Goal: Task Accomplishment & Management: Complete application form

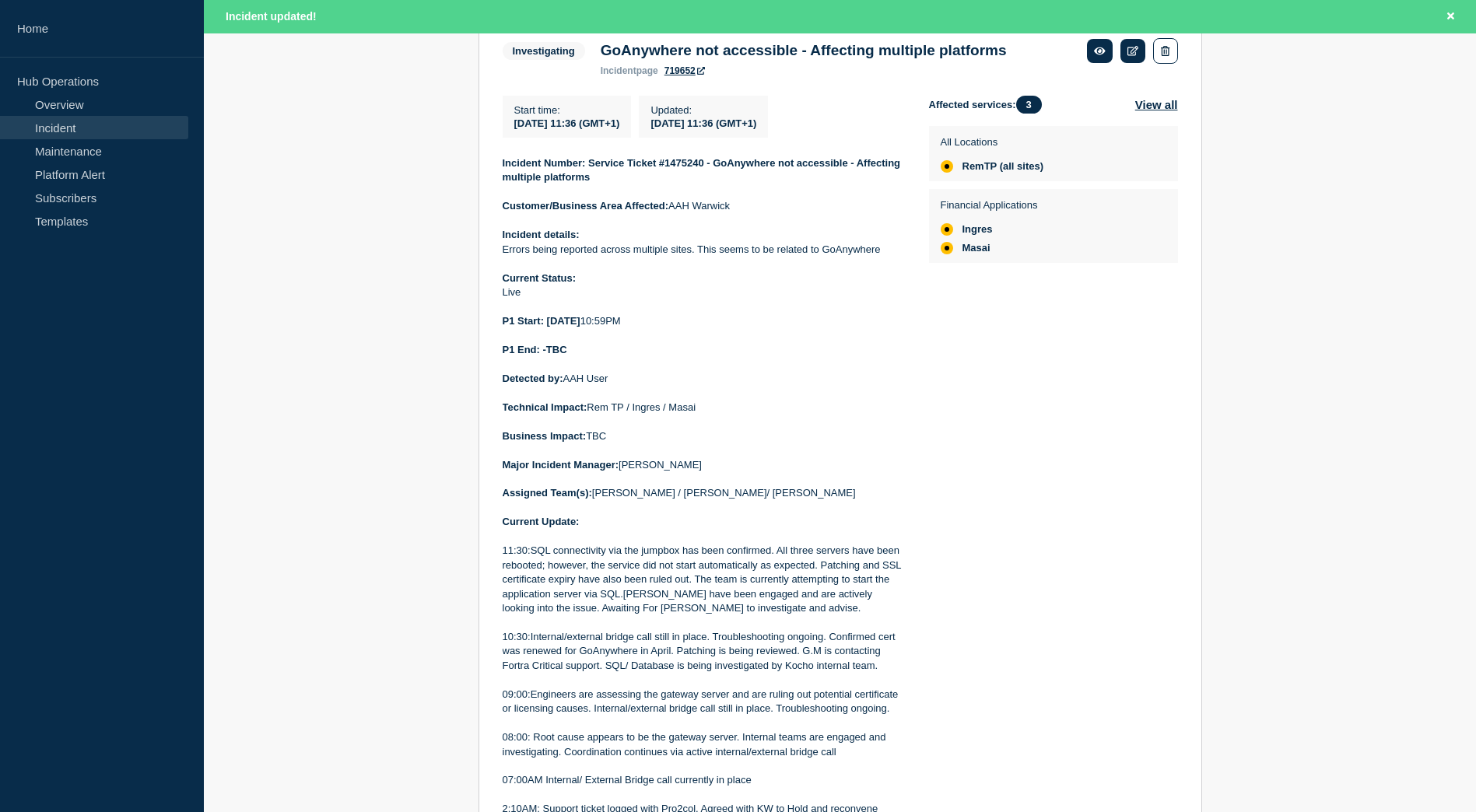
scroll to position [311, 0]
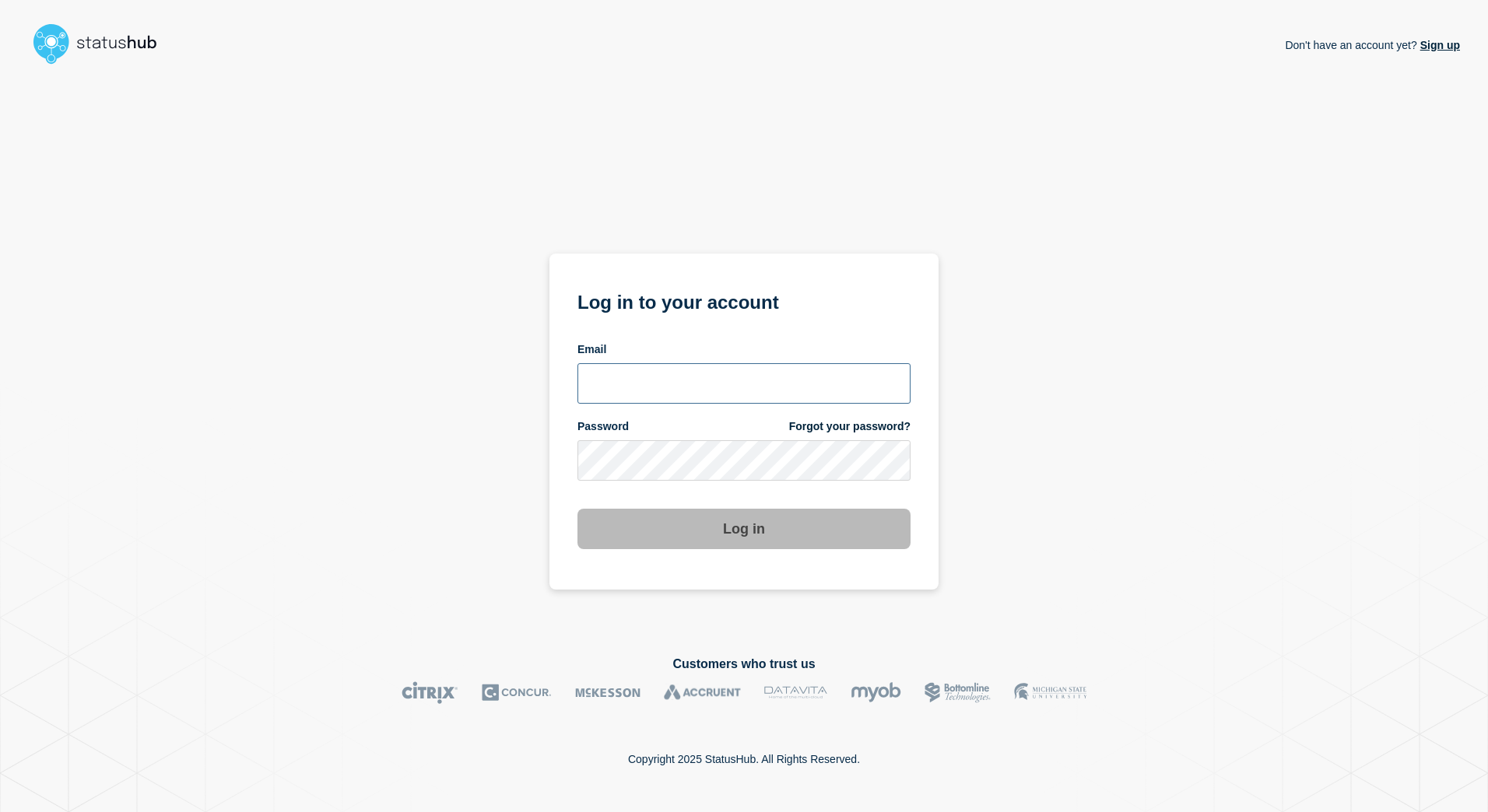
type input "danielle.smith@kocho.co.uk"
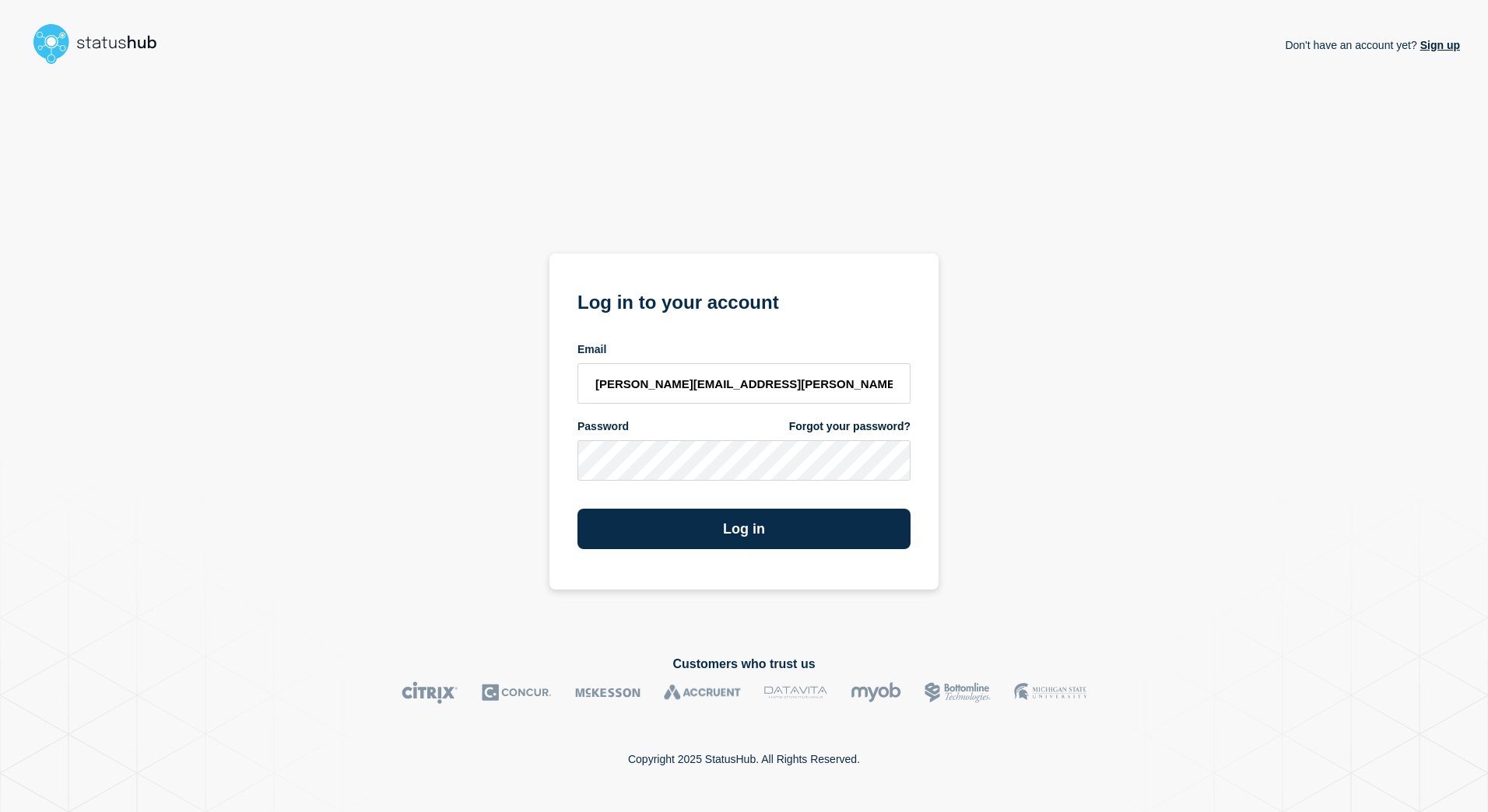
click at [990, 456] on div "Don't have an account yet? Sign up Log in to your account Email danielle.smith@…" at bounding box center [743, 351] width 1431 height 560
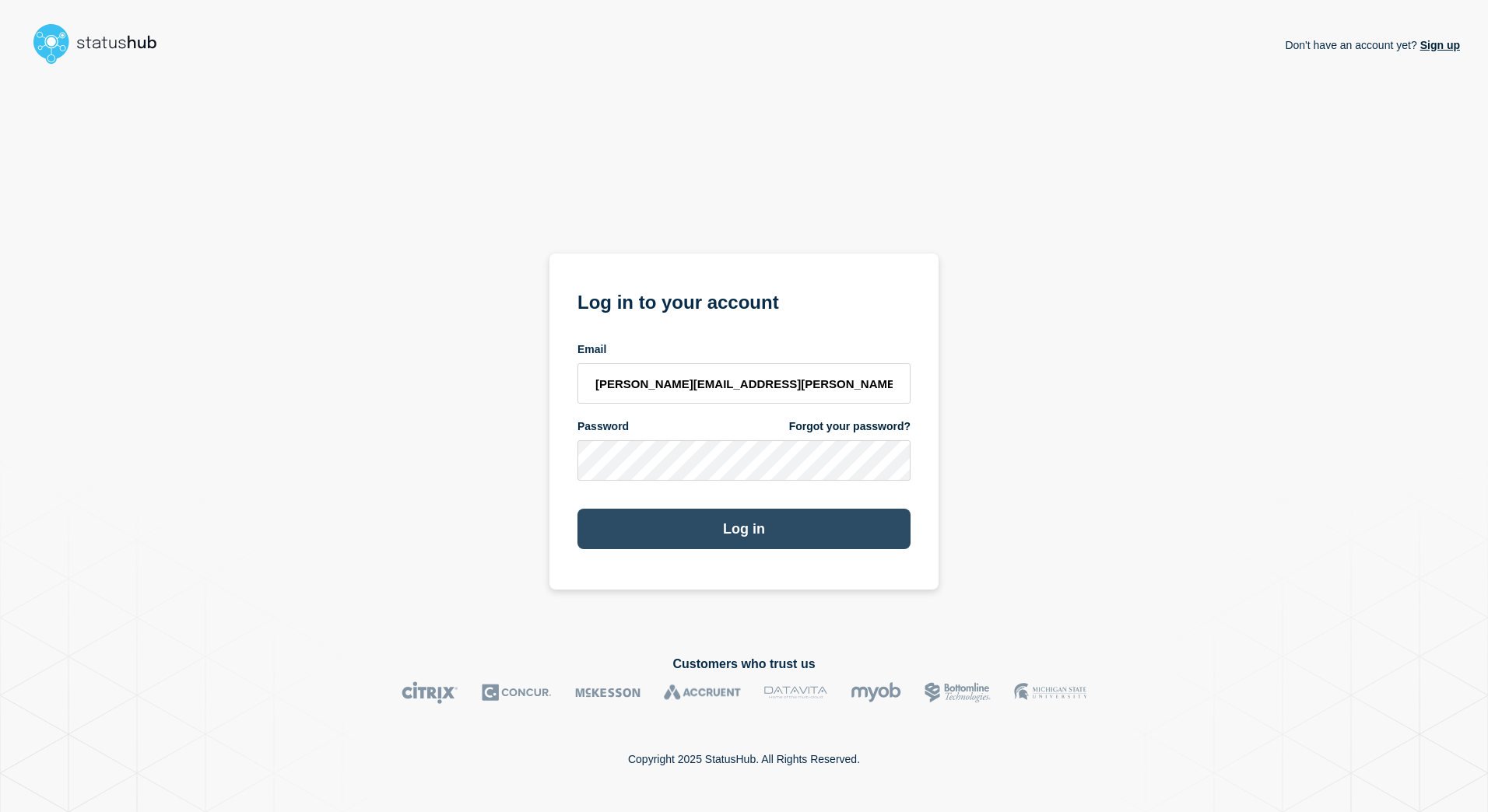
click at [807, 533] on button "Log in" at bounding box center [744, 529] width 333 height 40
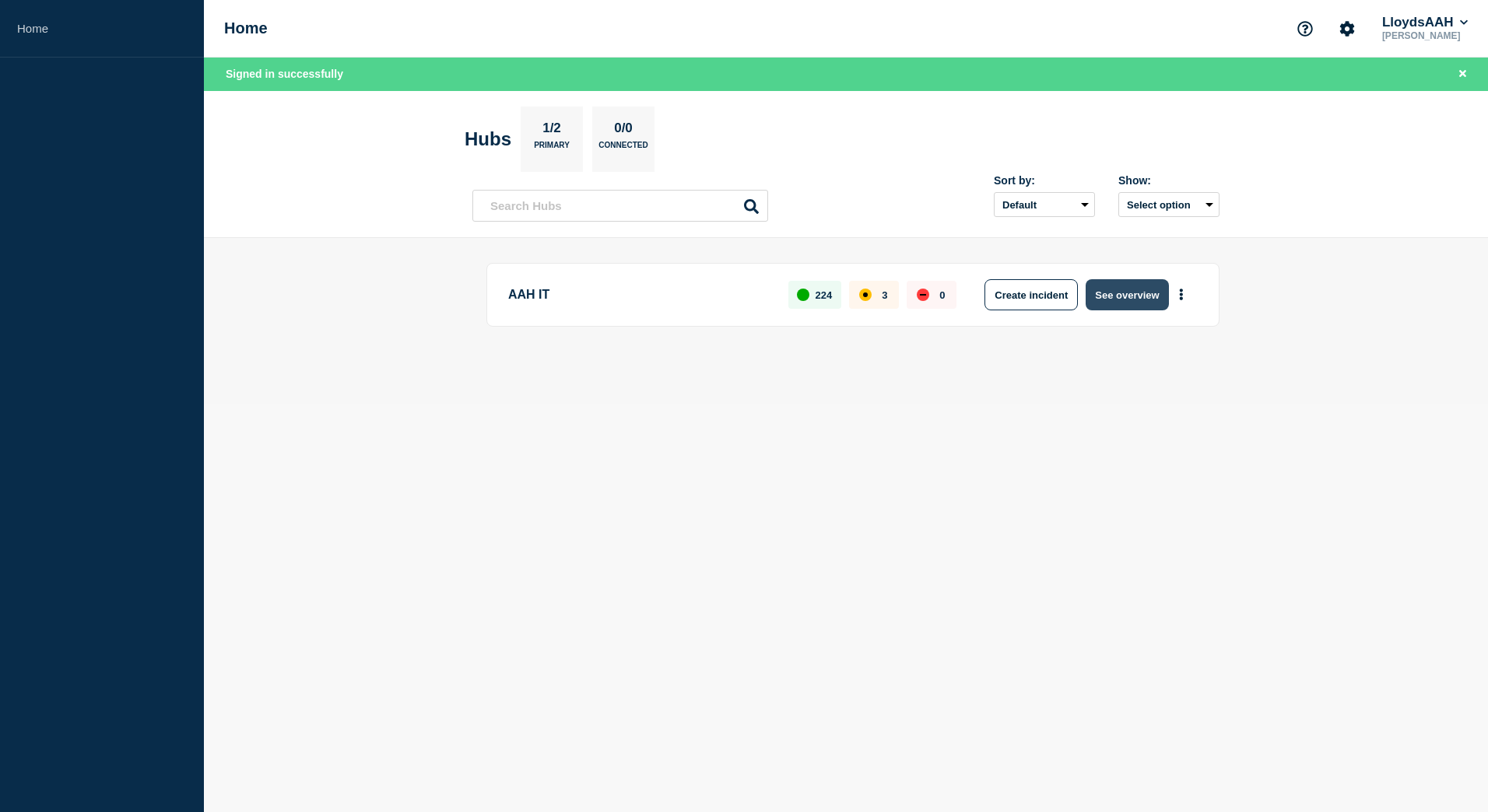
click at [1132, 299] on button "See overview" at bounding box center [1126, 294] width 83 height 31
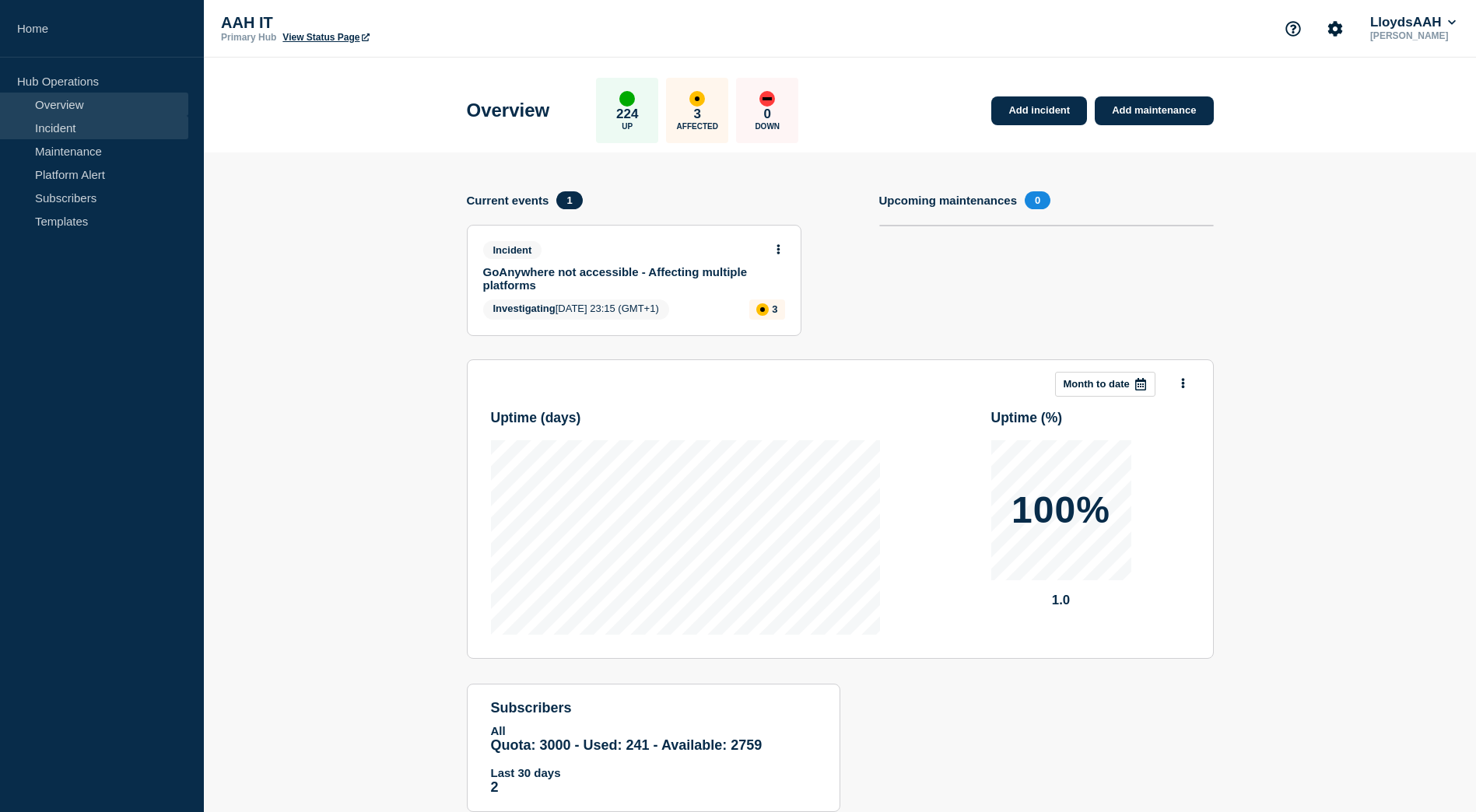
click at [60, 130] on link "Incident" at bounding box center [94, 128] width 188 height 23
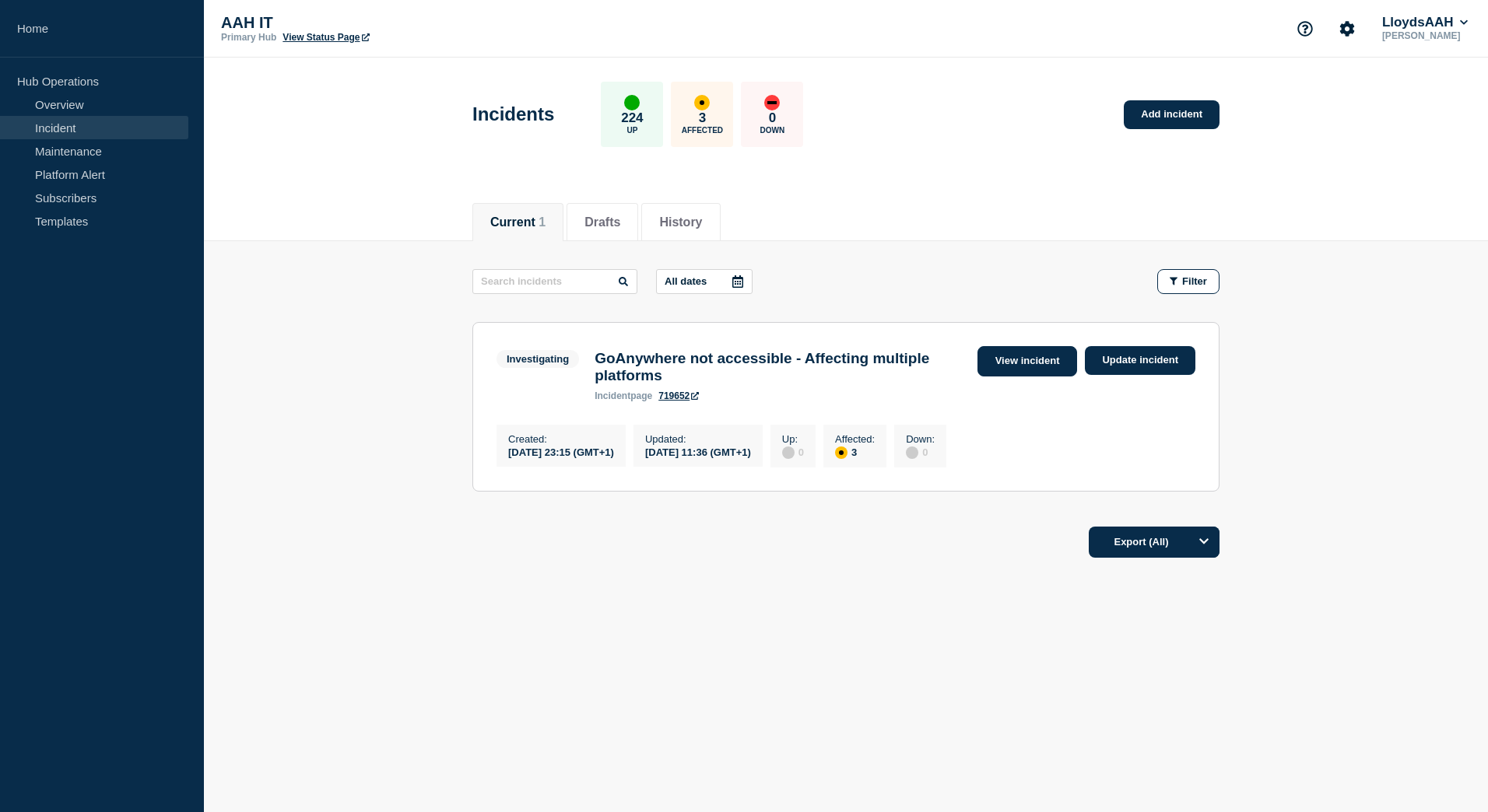
click at [1018, 361] on link "View incident" at bounding box center [1027, 361] width 101 height 31
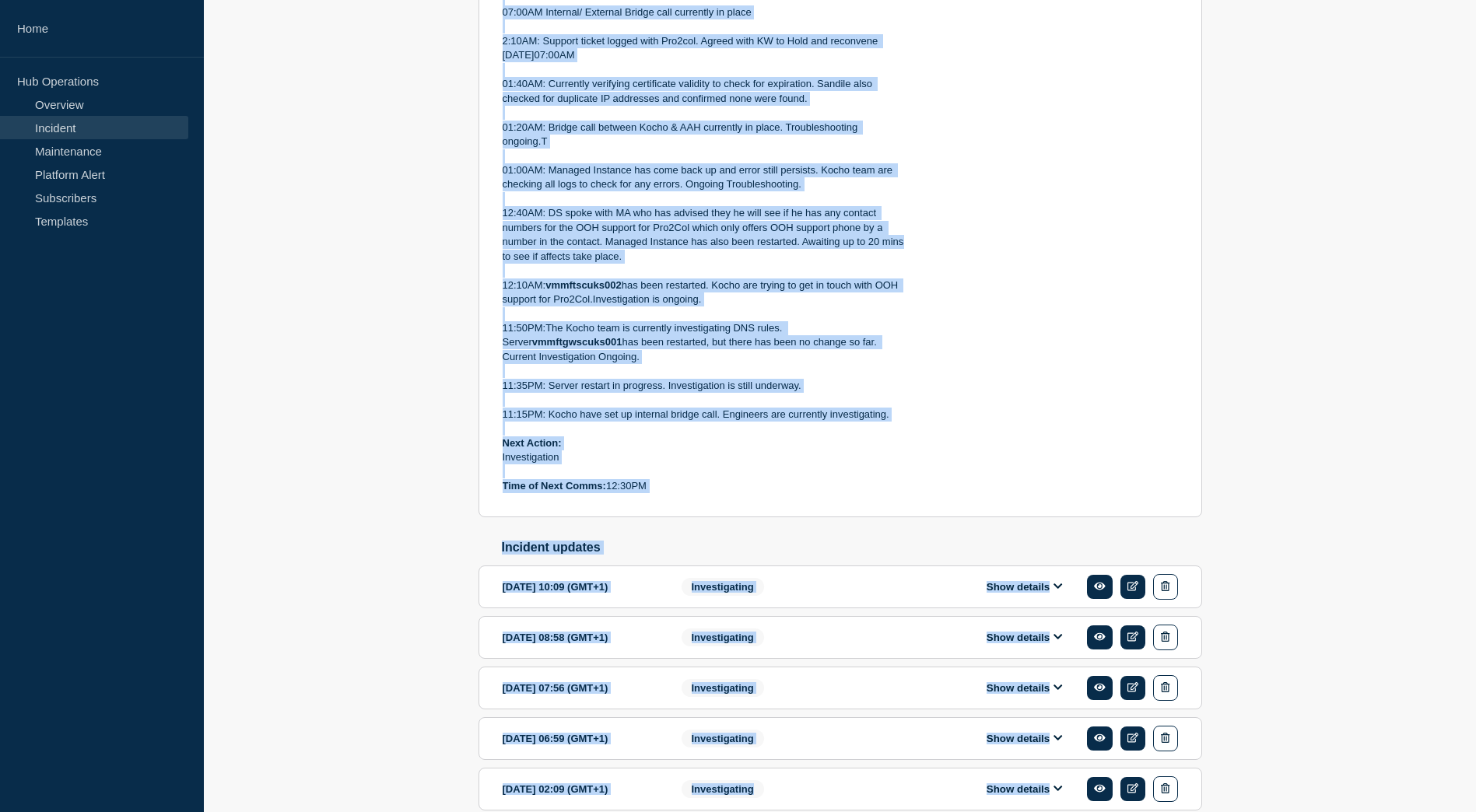
scroll to position [1121, 0]
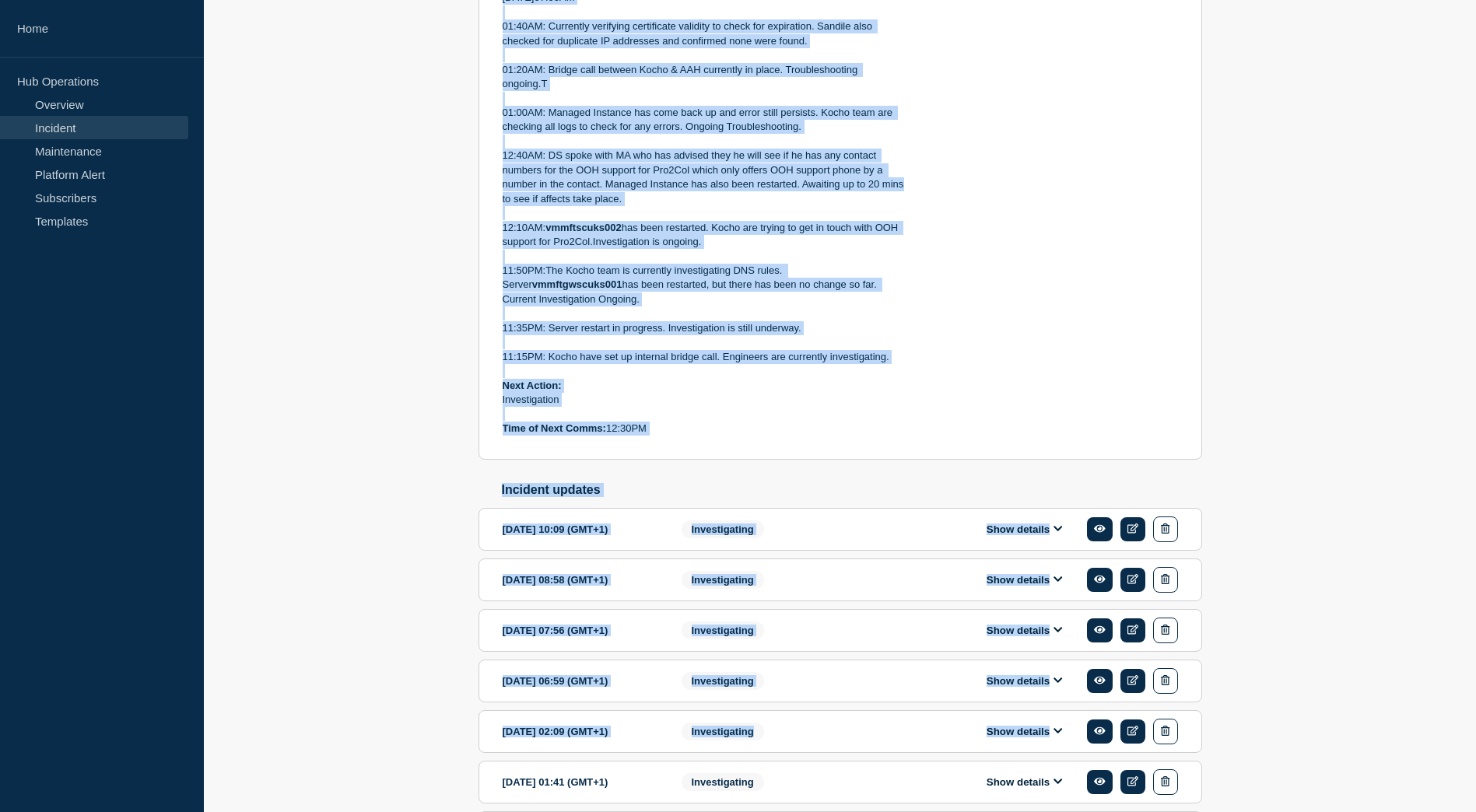
drag, startPoint x: 502, startPoint y: 381, endPoint x: 729, endPoint y: 436, distance: 233.6
drag, startPoint x: 729, startPoint y: 436, endPoint x: 684, endPoint y: 331, distance: 114.2
copy div "Incident Number: Service Ticket #1475240 - GoAnywhere not accessible - Affectin…"
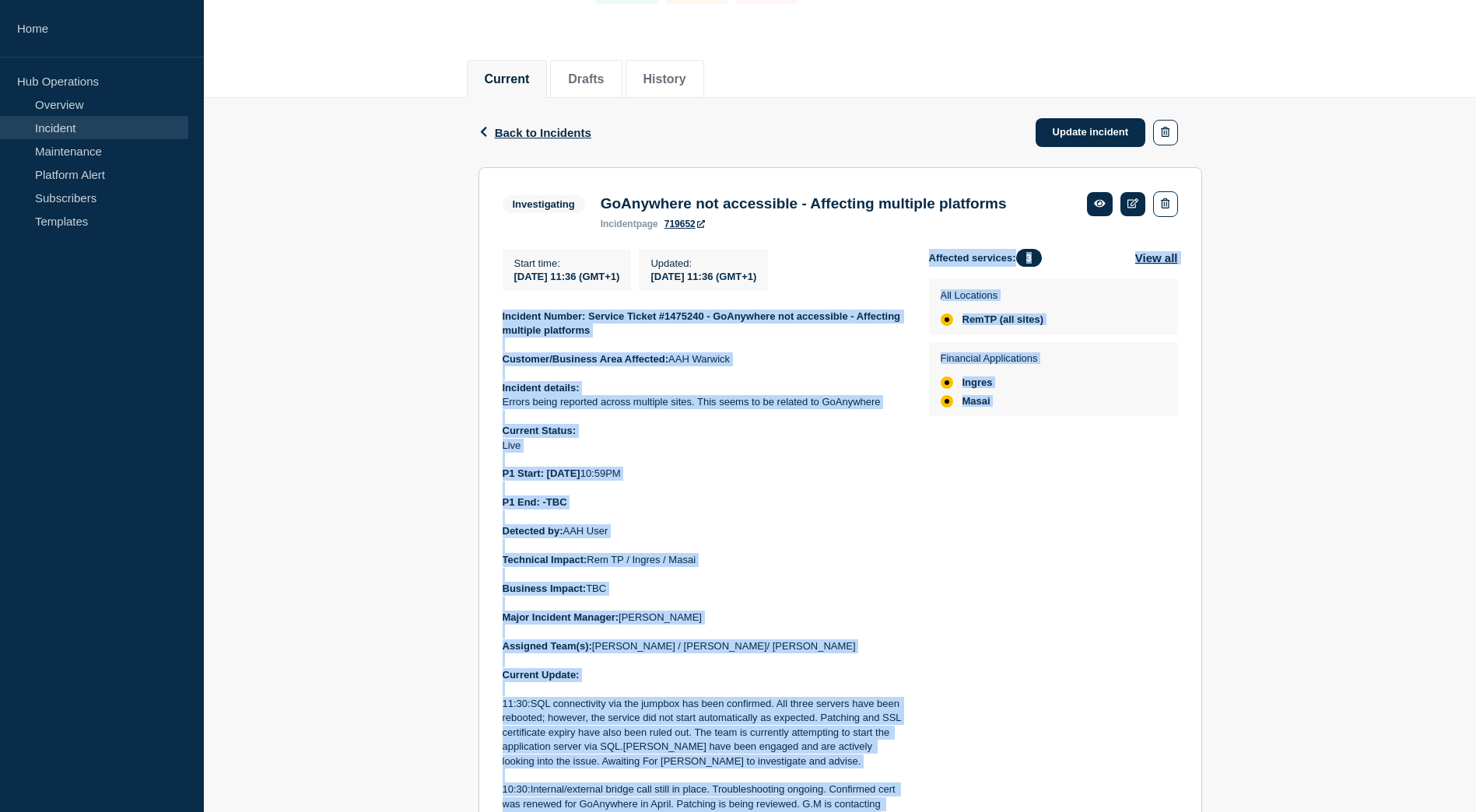
scroll to position [0, 0]
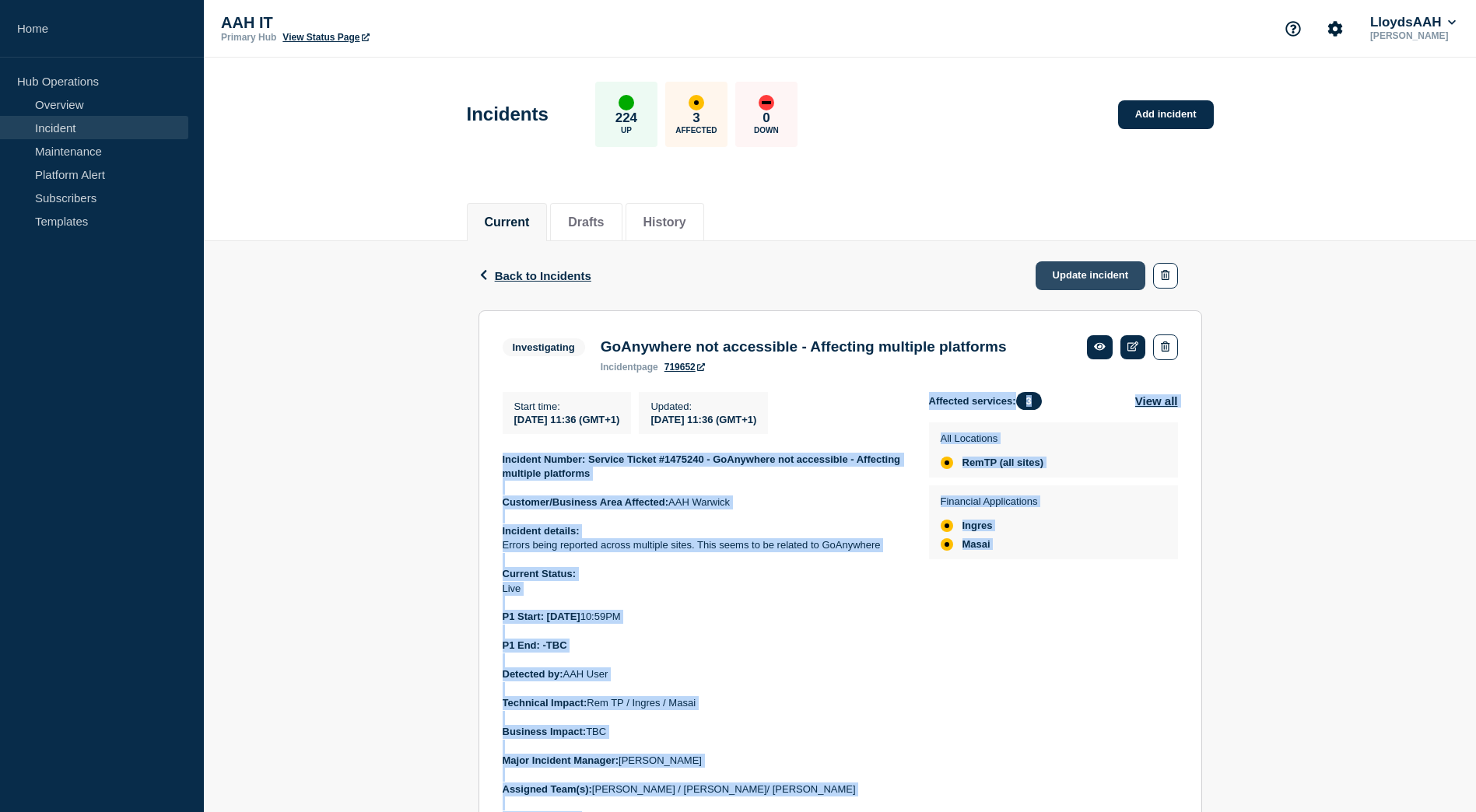
click at [1057, 274] on link "Update incident" at bounding box center [1090, 276] width 111 height 29
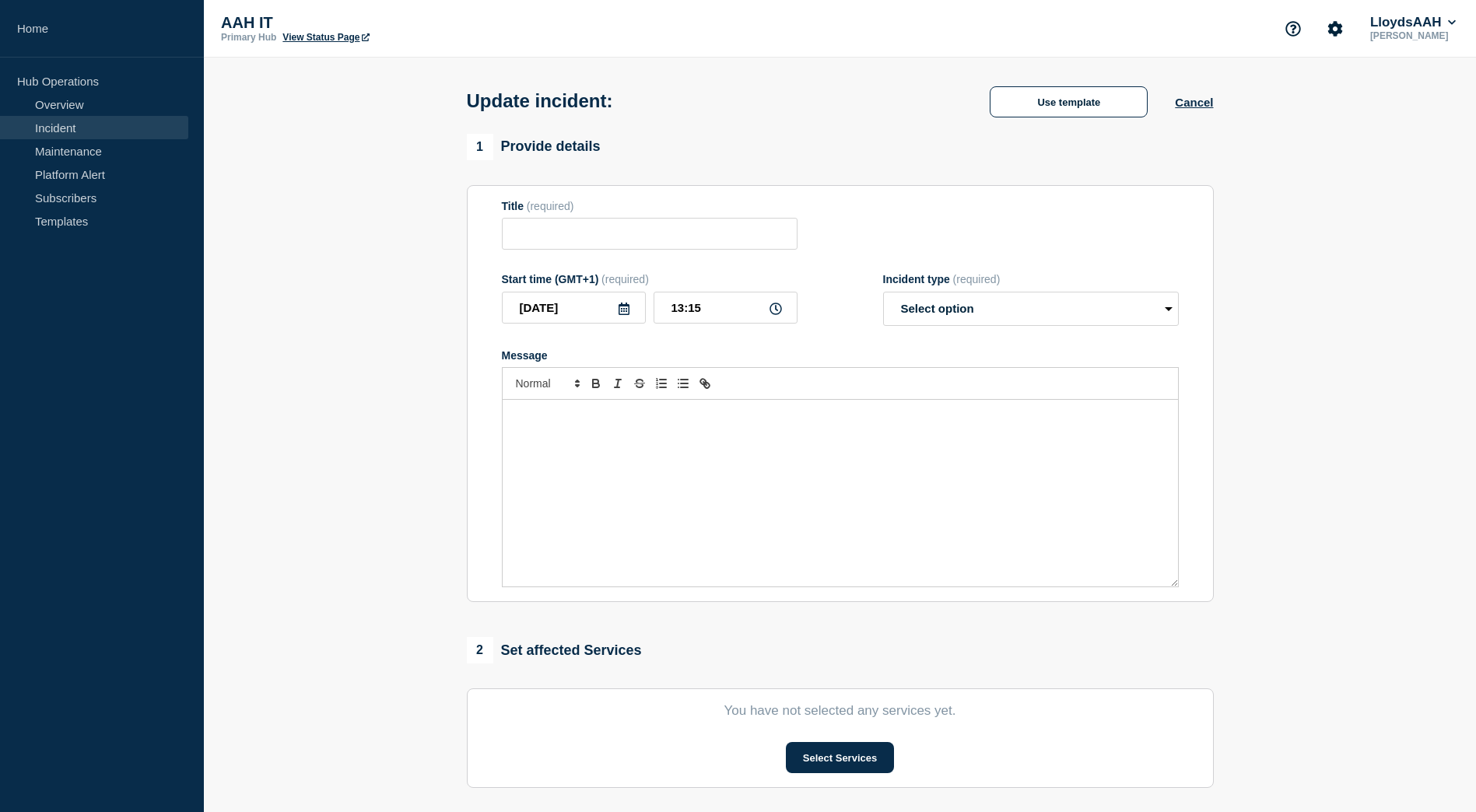
type input "GoAnywhere not accessible - Affecting multiple platforms"
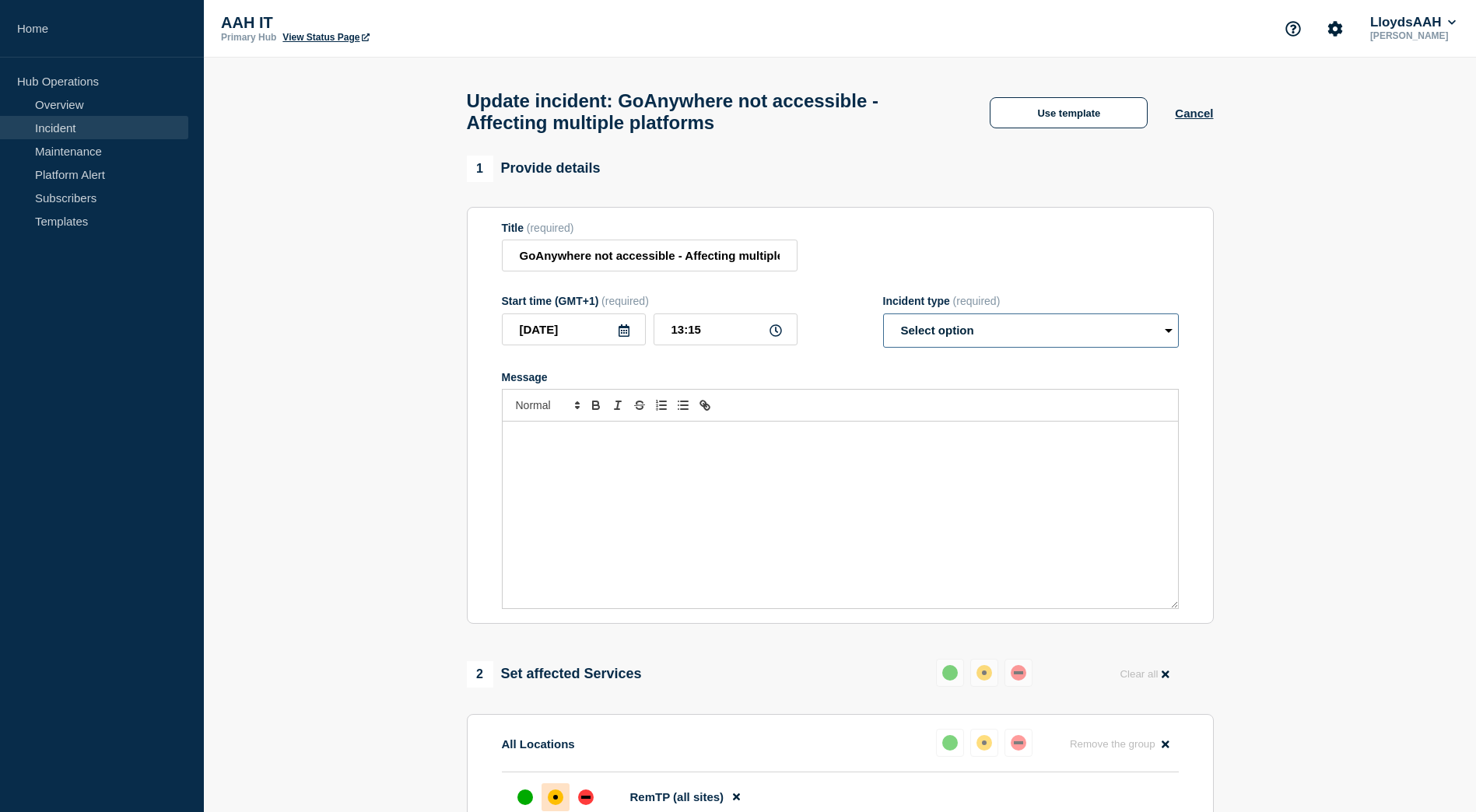
drag, startPoint x: 994, startPoint y: 343, endPoint x: 981, endPoint y: 346, distance: 13.3
click at [994, 343] on select "Select option Investigating Identified Monitoring Resolved" at bounding box center [1031, 331] width 296 height 34
select select "investigating"
click at [883, 320] on select "Select option Investigating Identified Monitoring Resolved" at bounding box center [1031, 331] width 296 height 34
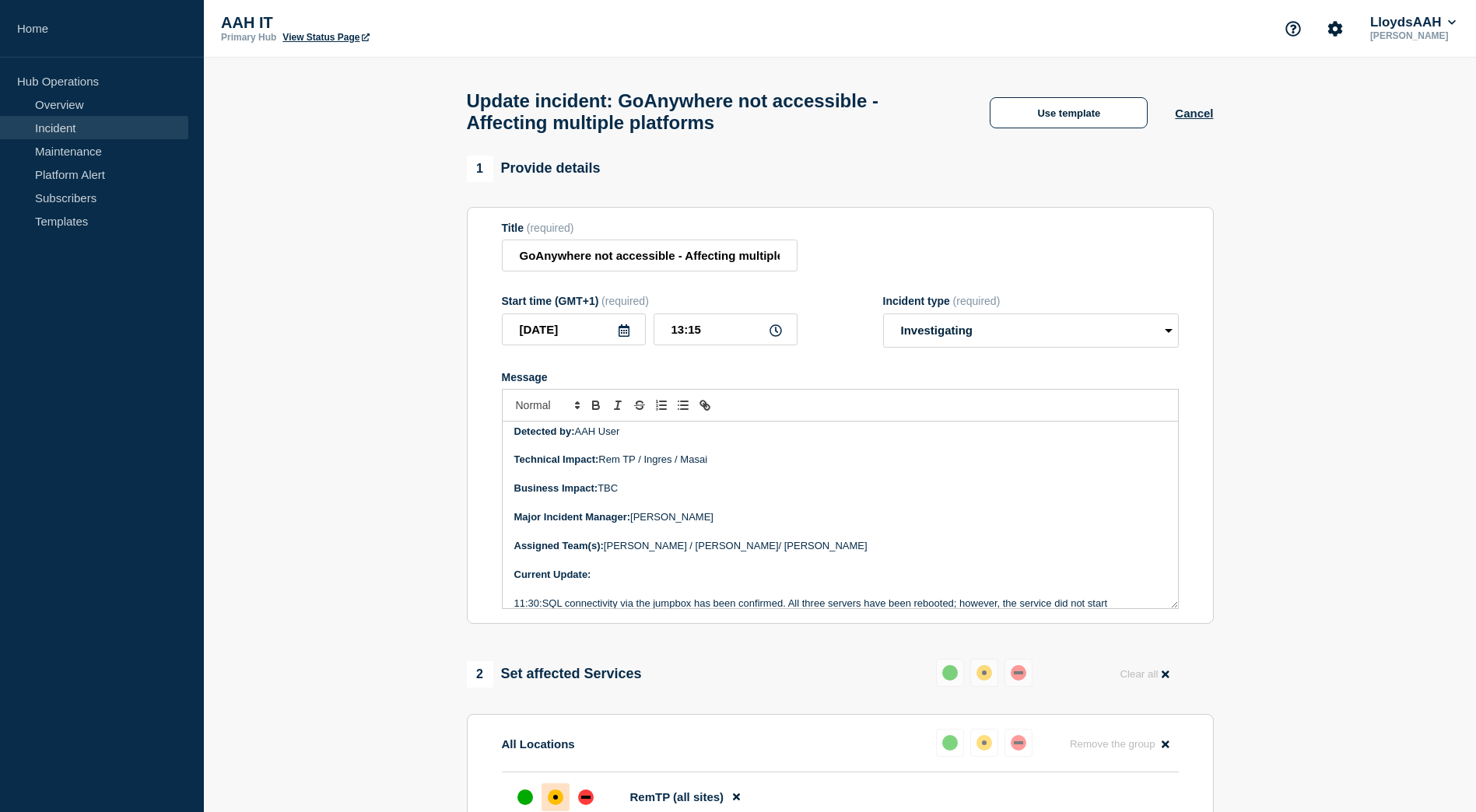
scroll to position [233, 0]
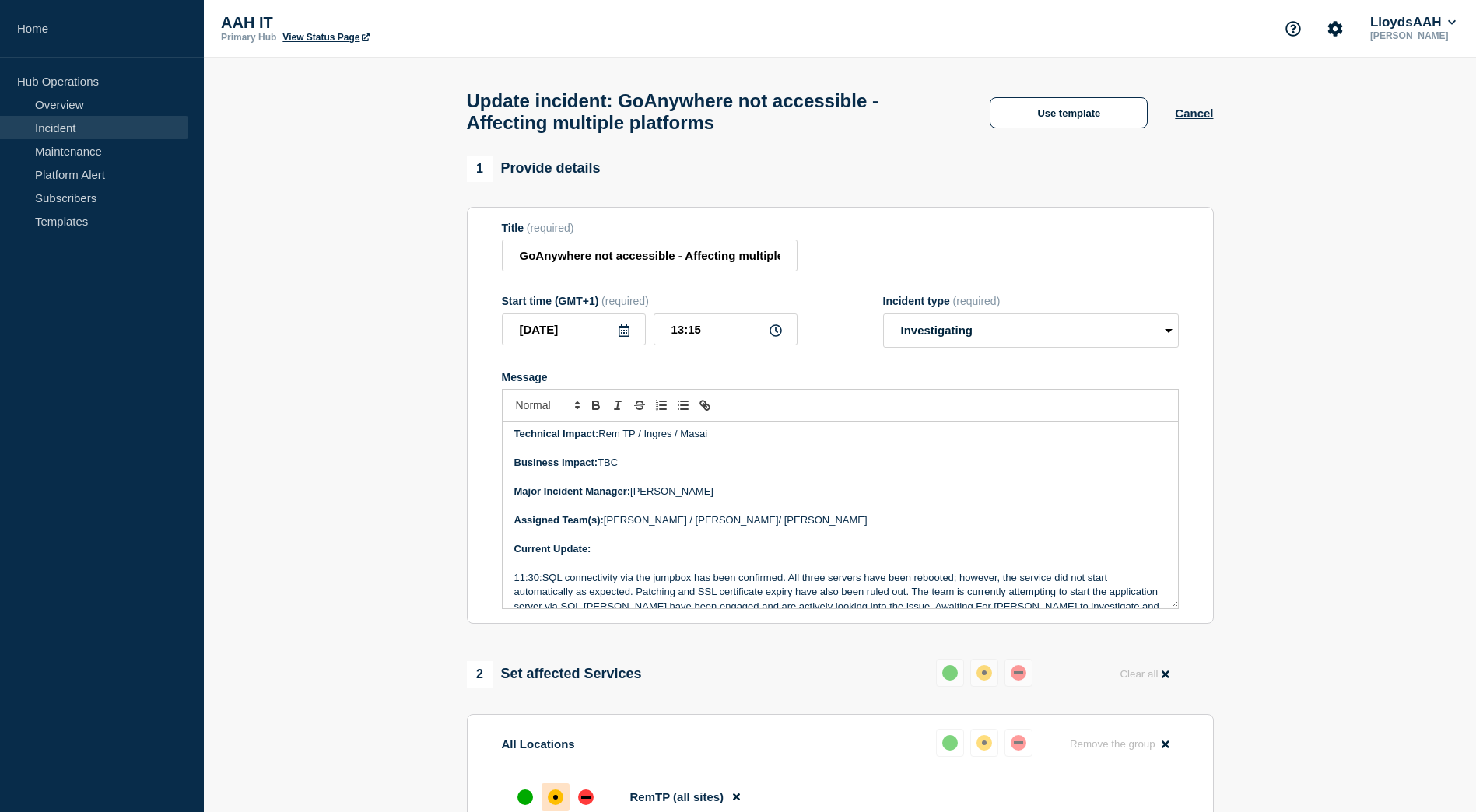
click at [745, 567] on p "Message" at bounding box center [840, 563] width 652 height 14
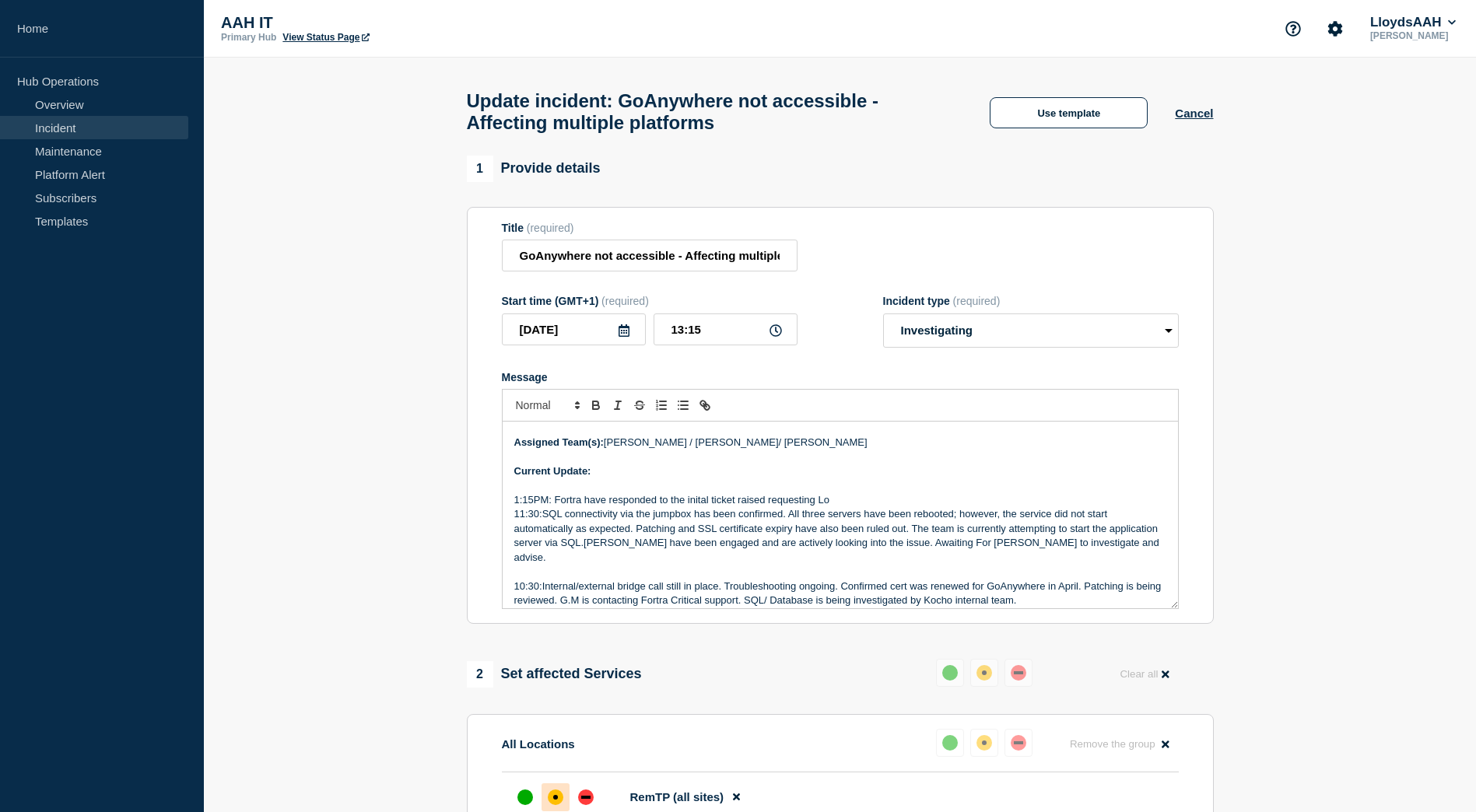
click at [858, 507] on p "1:15PM: Fortra have responded to the inital ticket raised requesting Lo" at bounding box center [840, 500] width 652 height 14
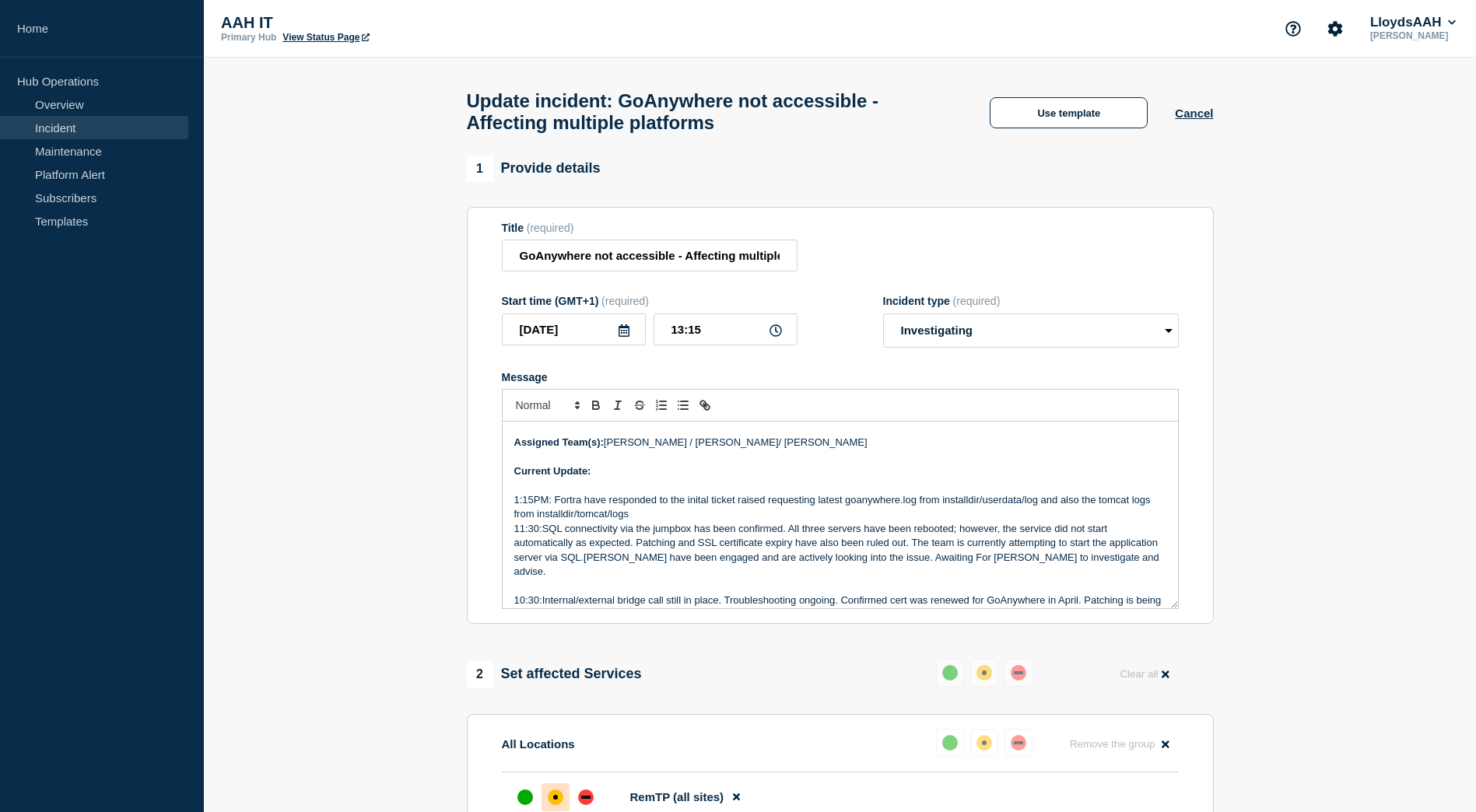
click at [818, 508] on p "1:15PM: Fortra have responded to the inital ticket raised requesting latest goa…" at bounding box center [840, 507] width 652 height 29
click at [718, 520] on p "1:15PM: Fortra have responded to the inital ticket raised requesting the latest…" at bounding box center [840, 507] width 652 height 29
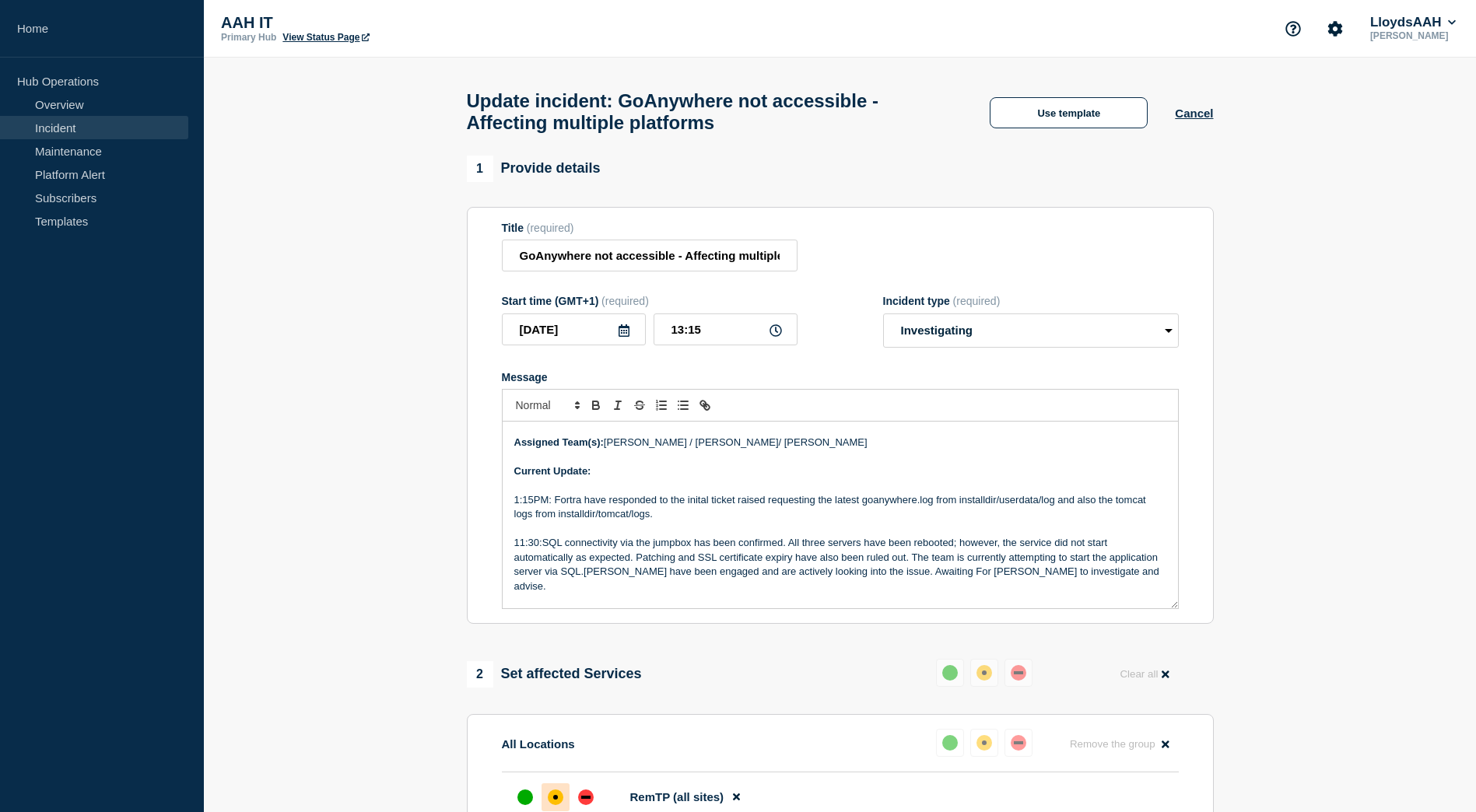
click at [672, 520] on p "1:15PM: Fortra have responded to the inital ticket raised requesting the latest…" at bounding box center [840, 507] width 652 height 29
click at [1052, 522] on p "1:15PM: Fortra have responded to the inital ticket raised requesting the latest…" at bounding box center [840, 507] width 652 height 29
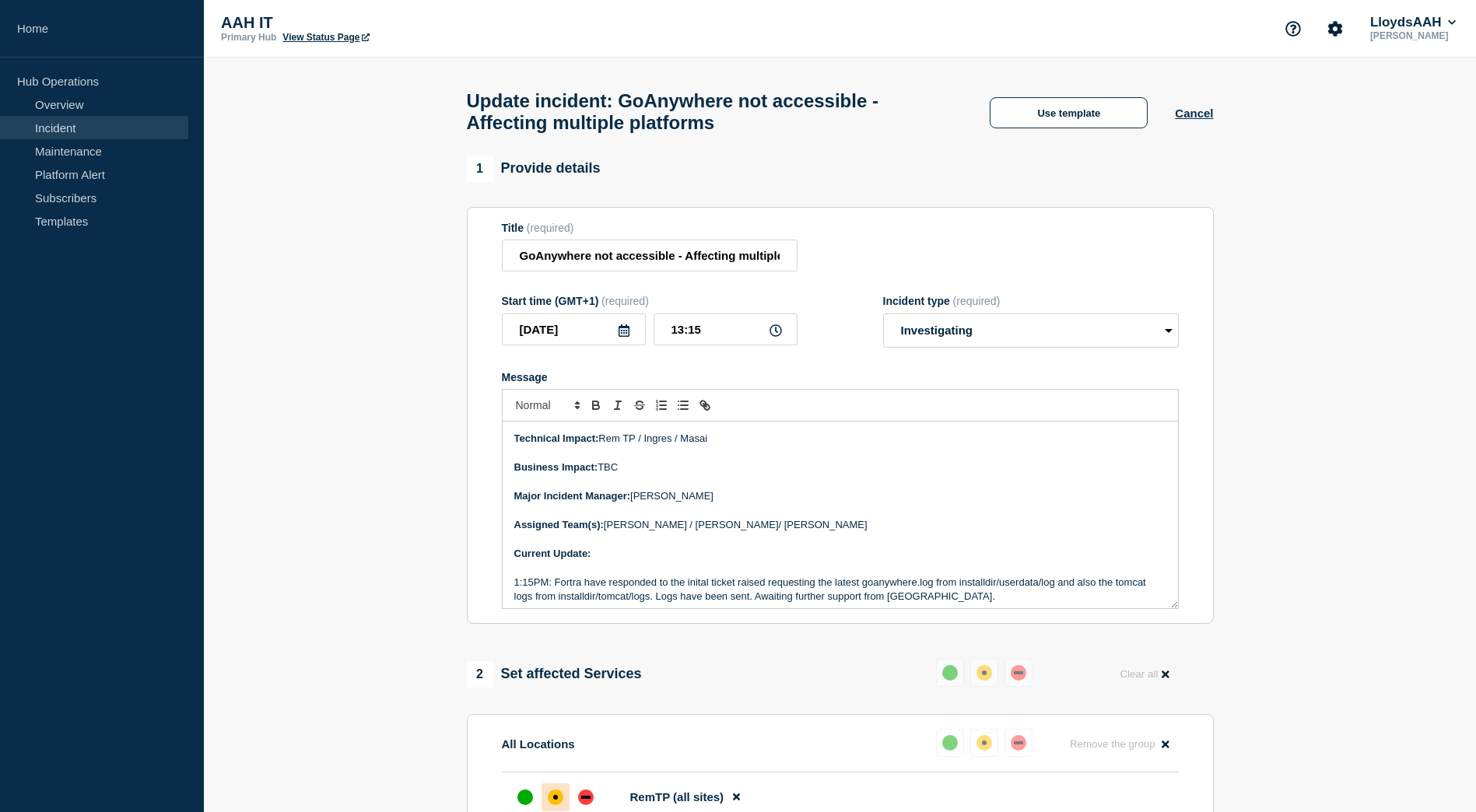
scroll to position [307, 0]
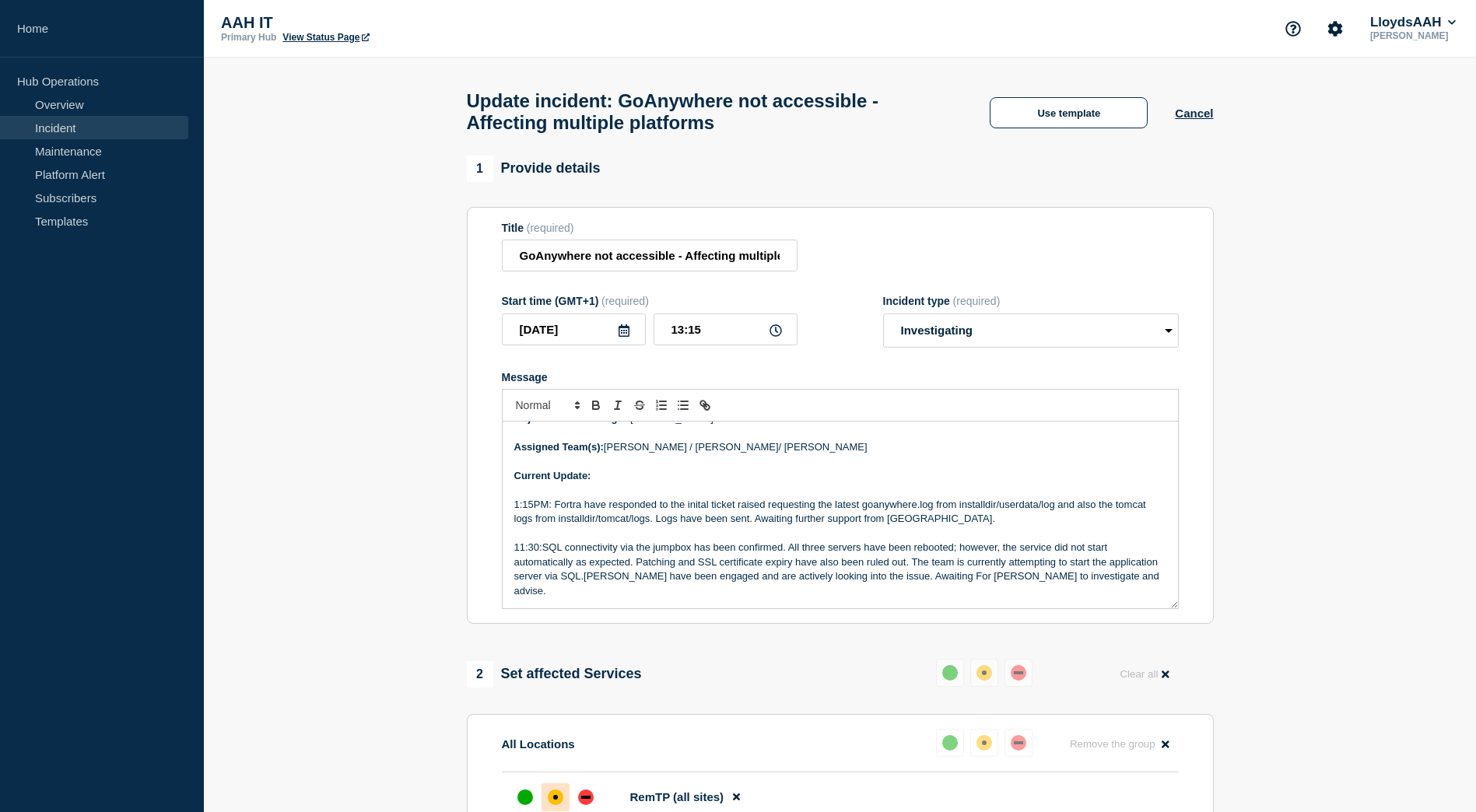
click at [980, 527] on p "1:15PM: Fortra have responded to the inital ticket raised requesting the latest…" at bounding box center [840, 513] width 652 height 29
click at [893, 454] on p "Assigned Team(s): Matthew Olaleye / Sandile Magopeni/ Lance Stanfield" at bounding box center [840, 448] width 652 height 14
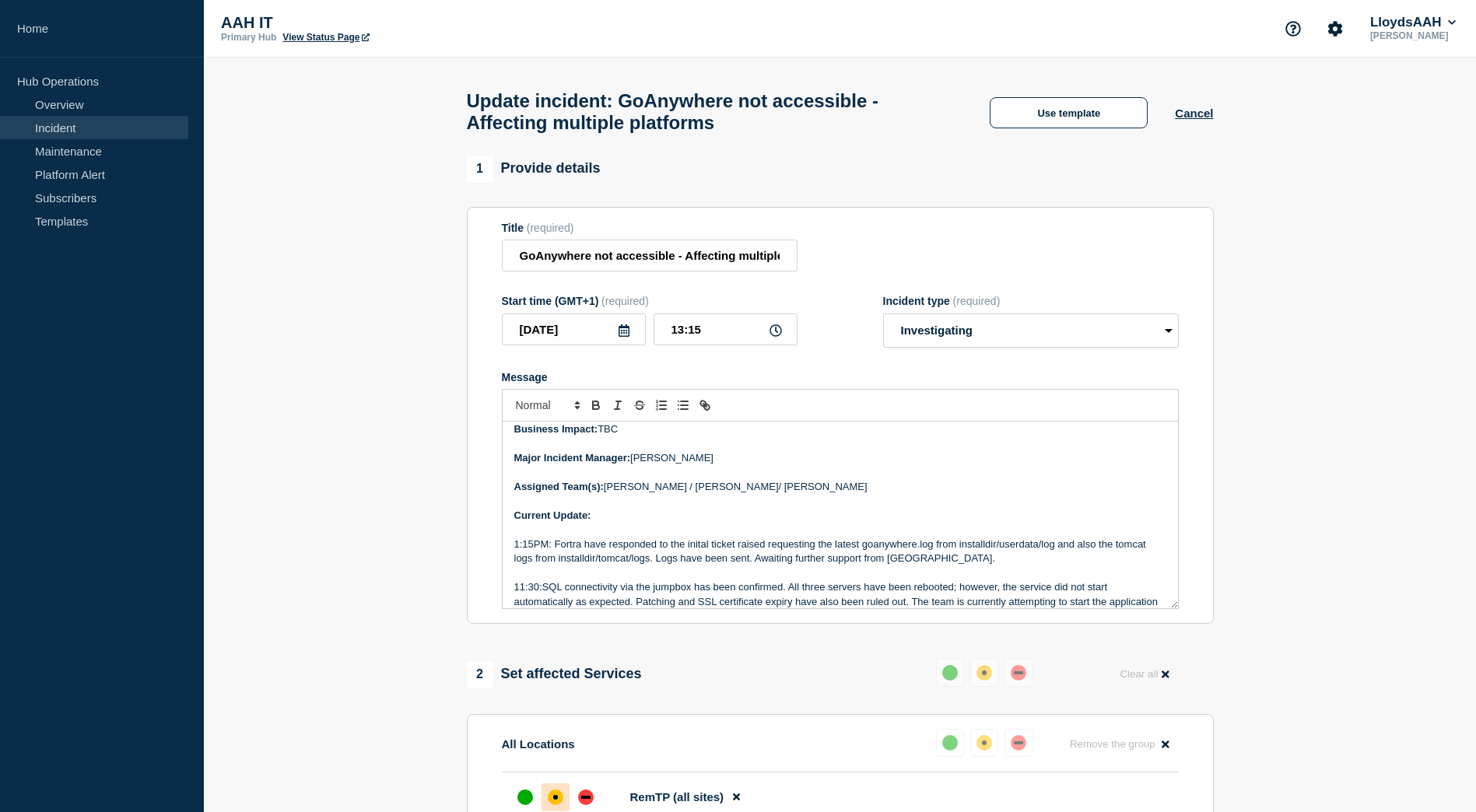
scroll to position [192, 0]
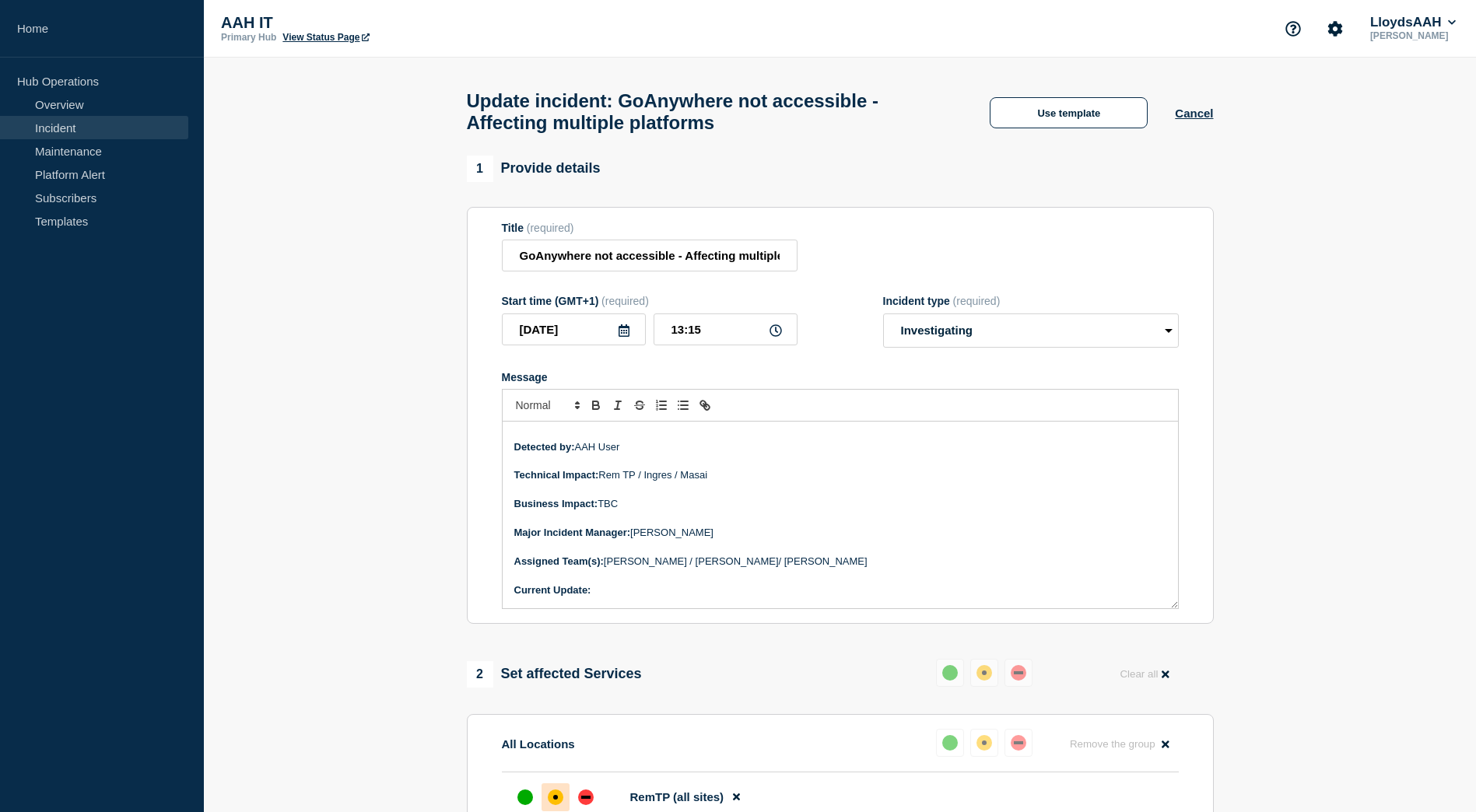
drag, startPoint x: 893, startPoint y: 454, endPoint x: 692, endPoint y: 567, distance: 230.6
click at [692, 567] on p "Assigned Team(s): Matthew Olaleye / Sandile Magopeni/ Lance Stanfield" at bounding box center [840, 562] width 652 height 14
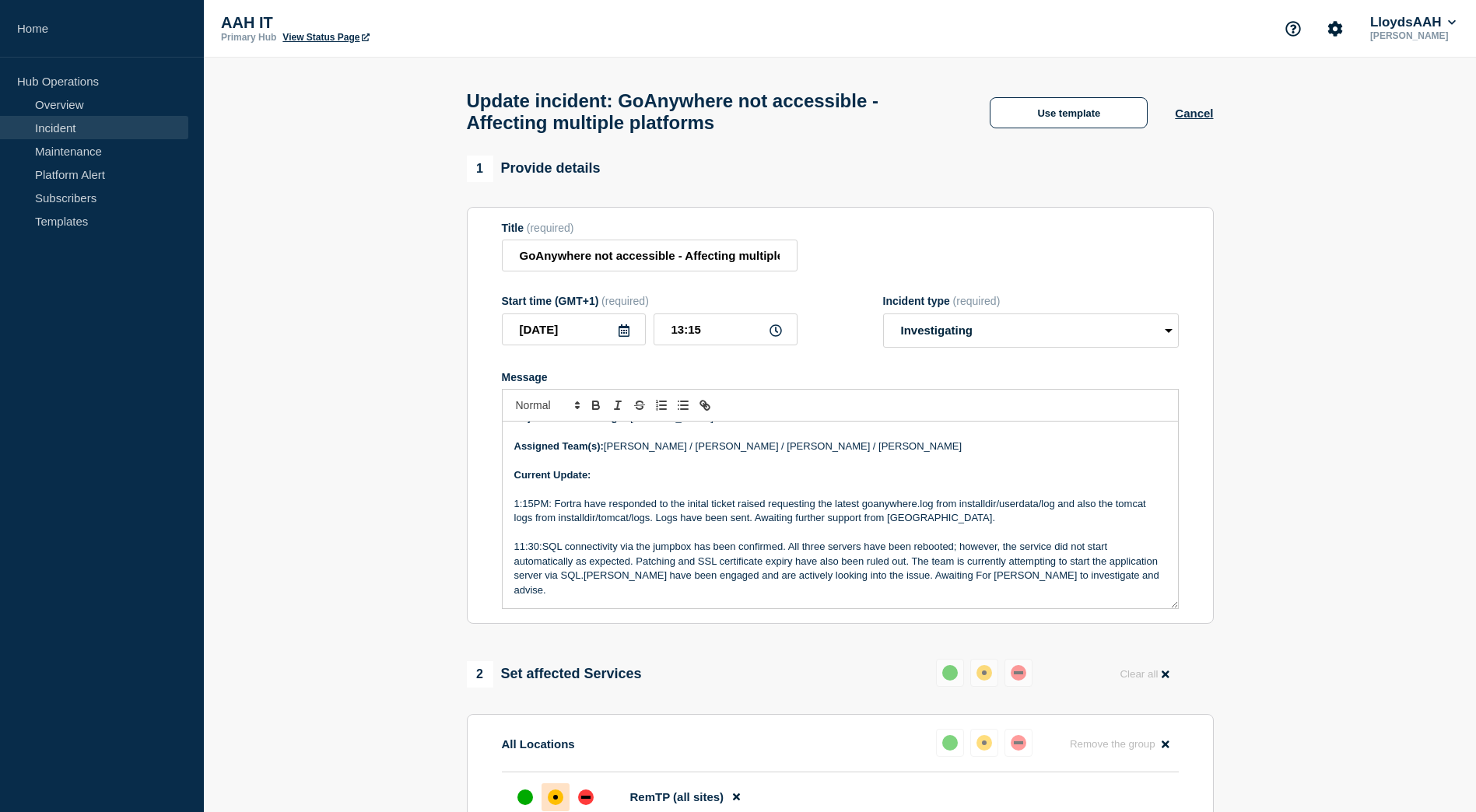
scroll to position [348, 0]
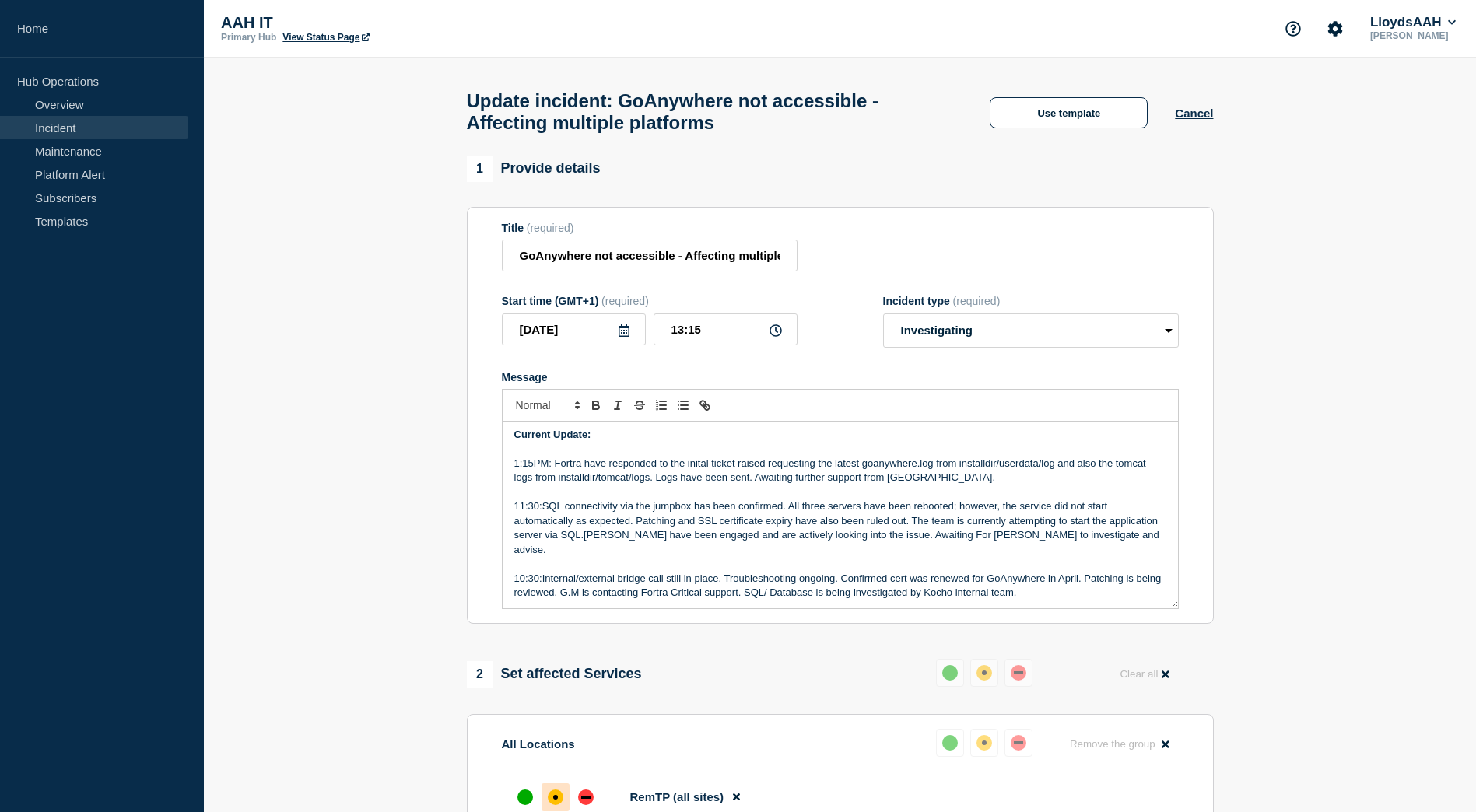
click at [994, 485] on p "1:15PM: Fortra have responded to the inital ticket raised requesting the latest…" at bounding box center [840, 471] width 652 height 29
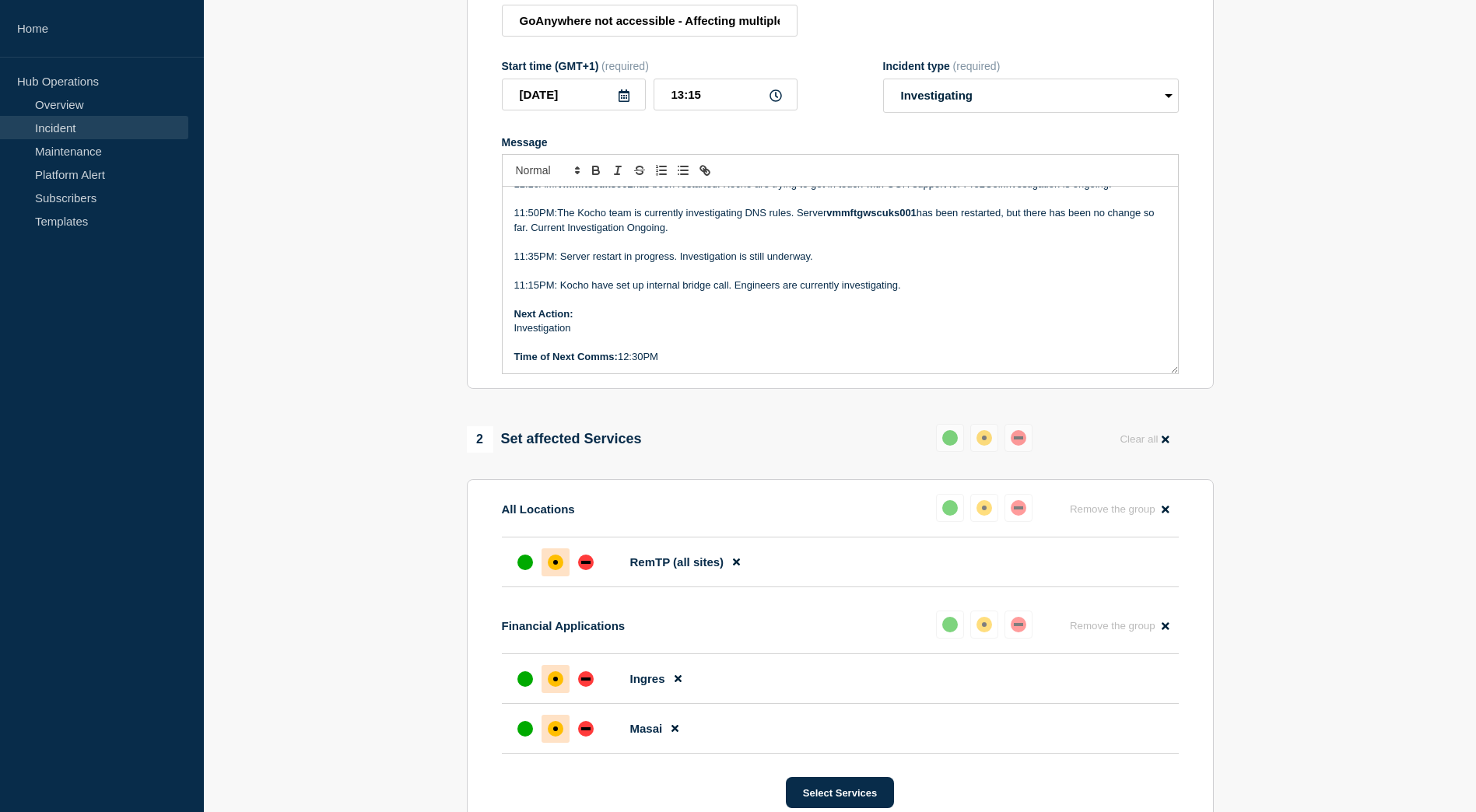
scroll to position [233, 0]
drag, startPoint x: 643, startPoint y: 365, endPoint x: 621, endPoint y: 368, distance: 22.2
click at [621, 365] on p "Time of Next Comms: 12:30PM" at bounding box center [840, 359] width 652 height 14
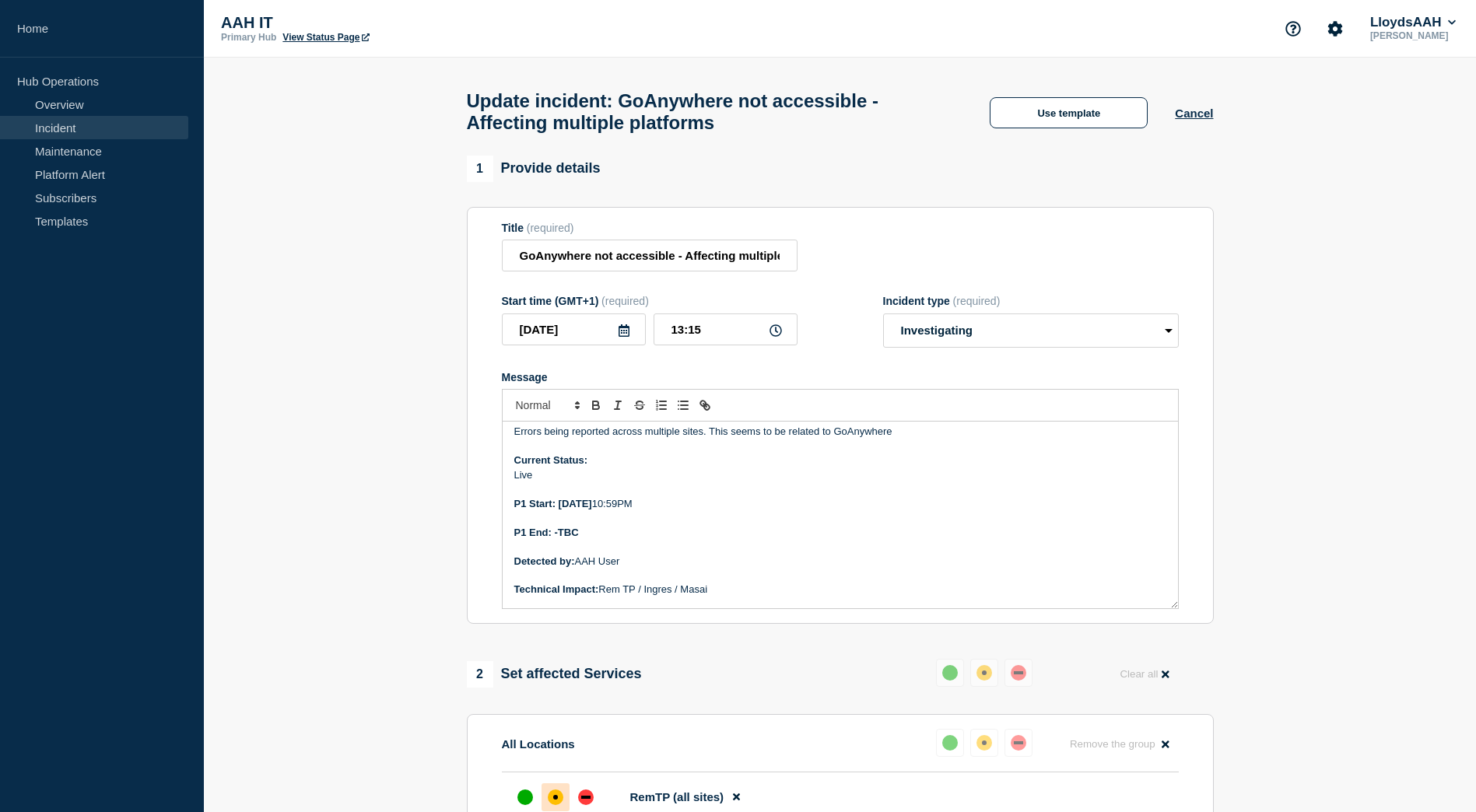
scroll to position [156, 0]
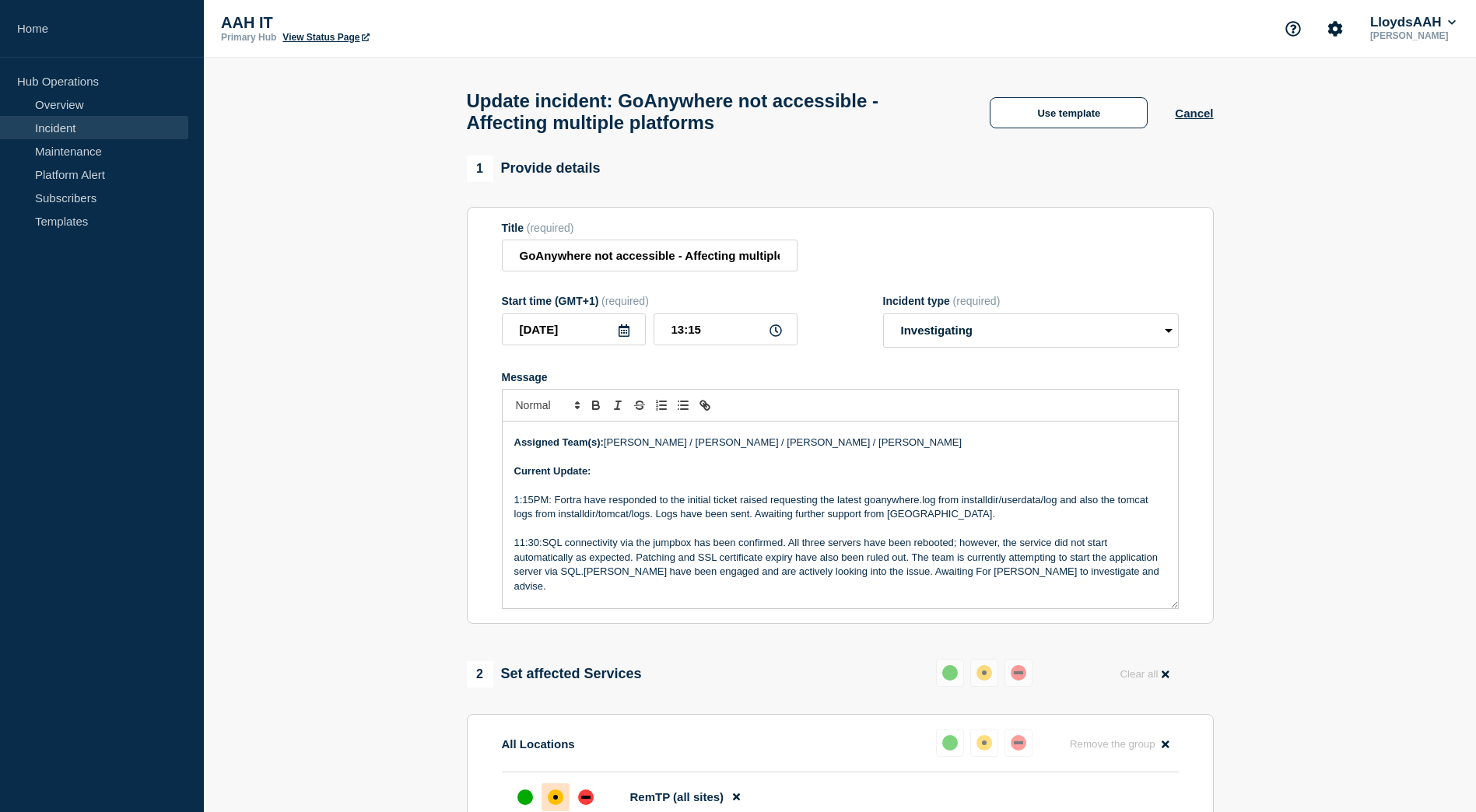
click at [532, 510] on p "1:15PM: Fortra have responded to the initial ticket raised requesting the lates…" at bounding box center [840, 507] width 652 height 29
click at [716, 336] on input "13:15" at bounding box center [725, 329] width 144 height 31
click at [747, 522] on p "1:30PM: Fortra have responded to the initial ticket raised requesting the lates…" at bounding box center [840, 507] width 652 height 29
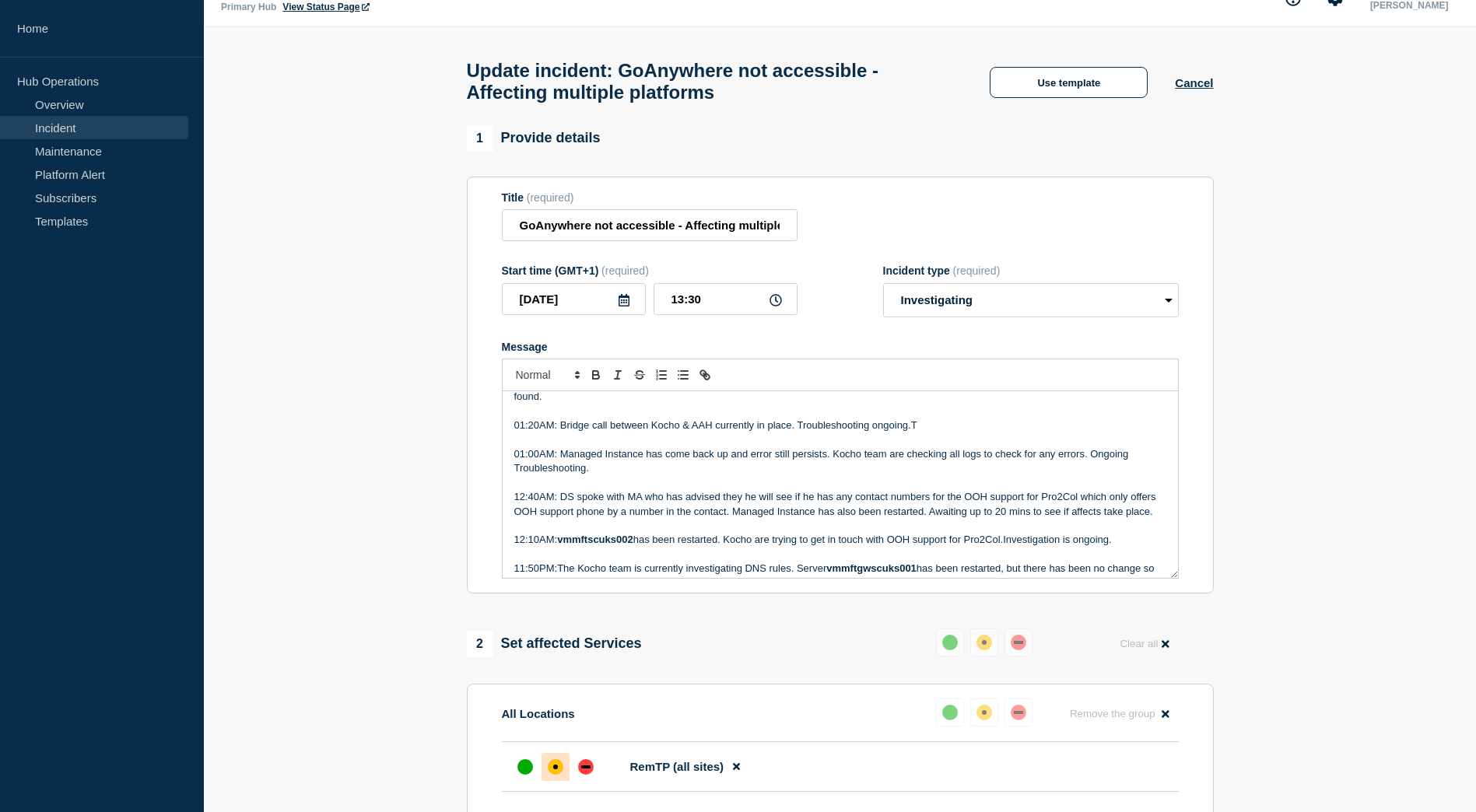
scroll to position [0, 0]
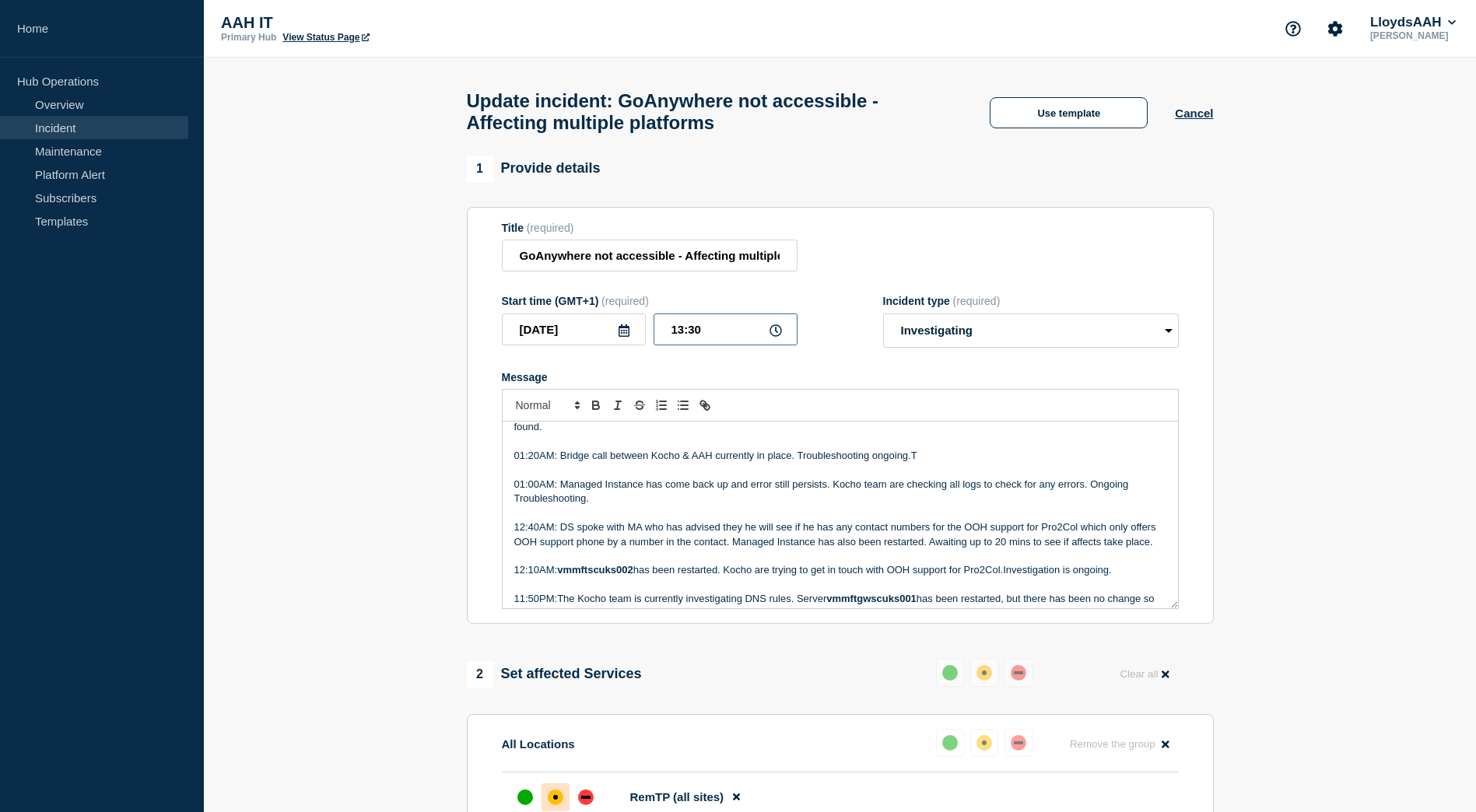
click at [705, 342] on input "13:30" at bounding box center [725, 329] width 144 height 31
type input "13:37"
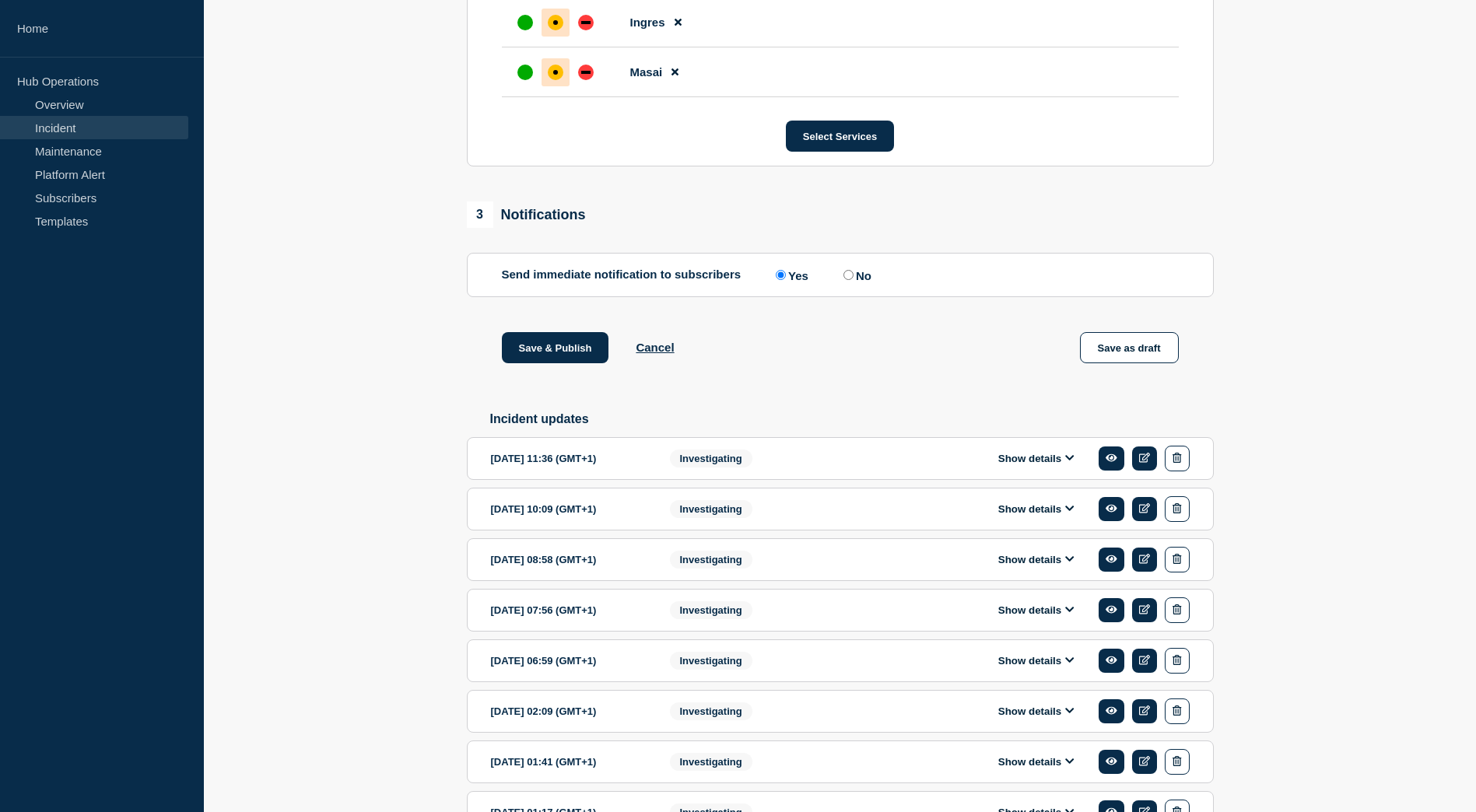
scroll to position [933, 0]
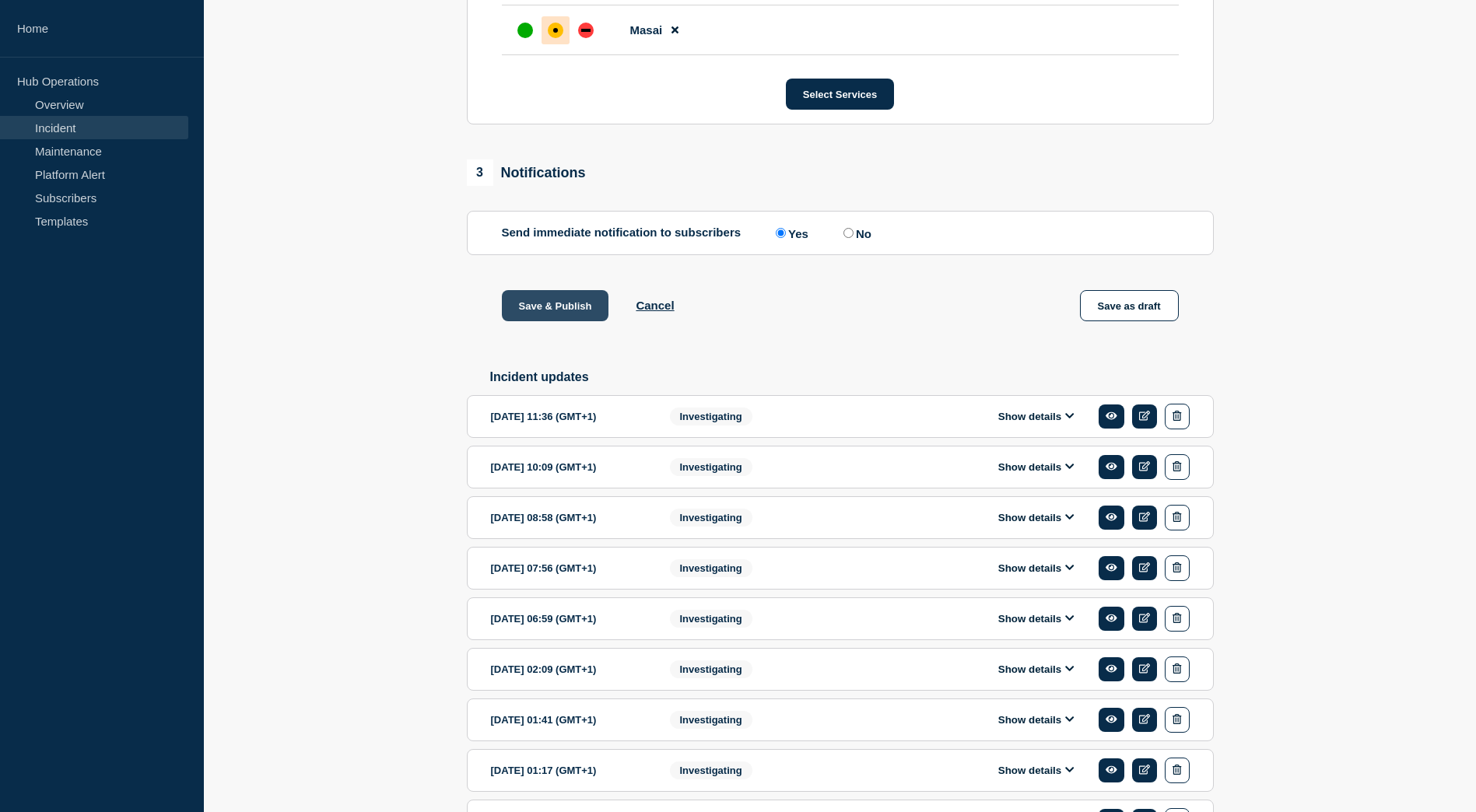
click at [547, 307] on button "Save & Publish" at bounding box center [555, 306] width 107 height 31
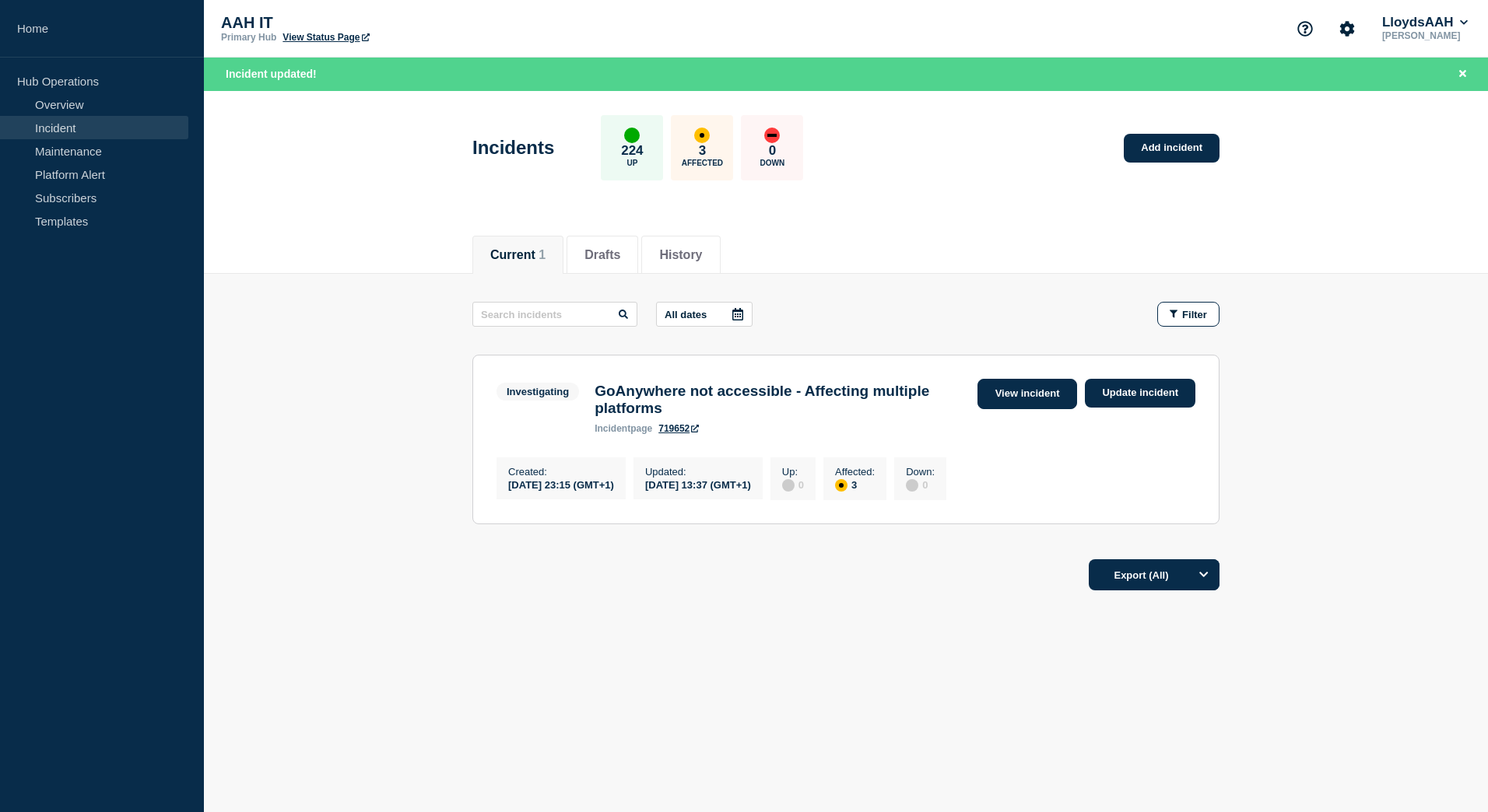
click at [1015, 396] on link "View incident" at bounding box center [1027, 394] width 101 height 31
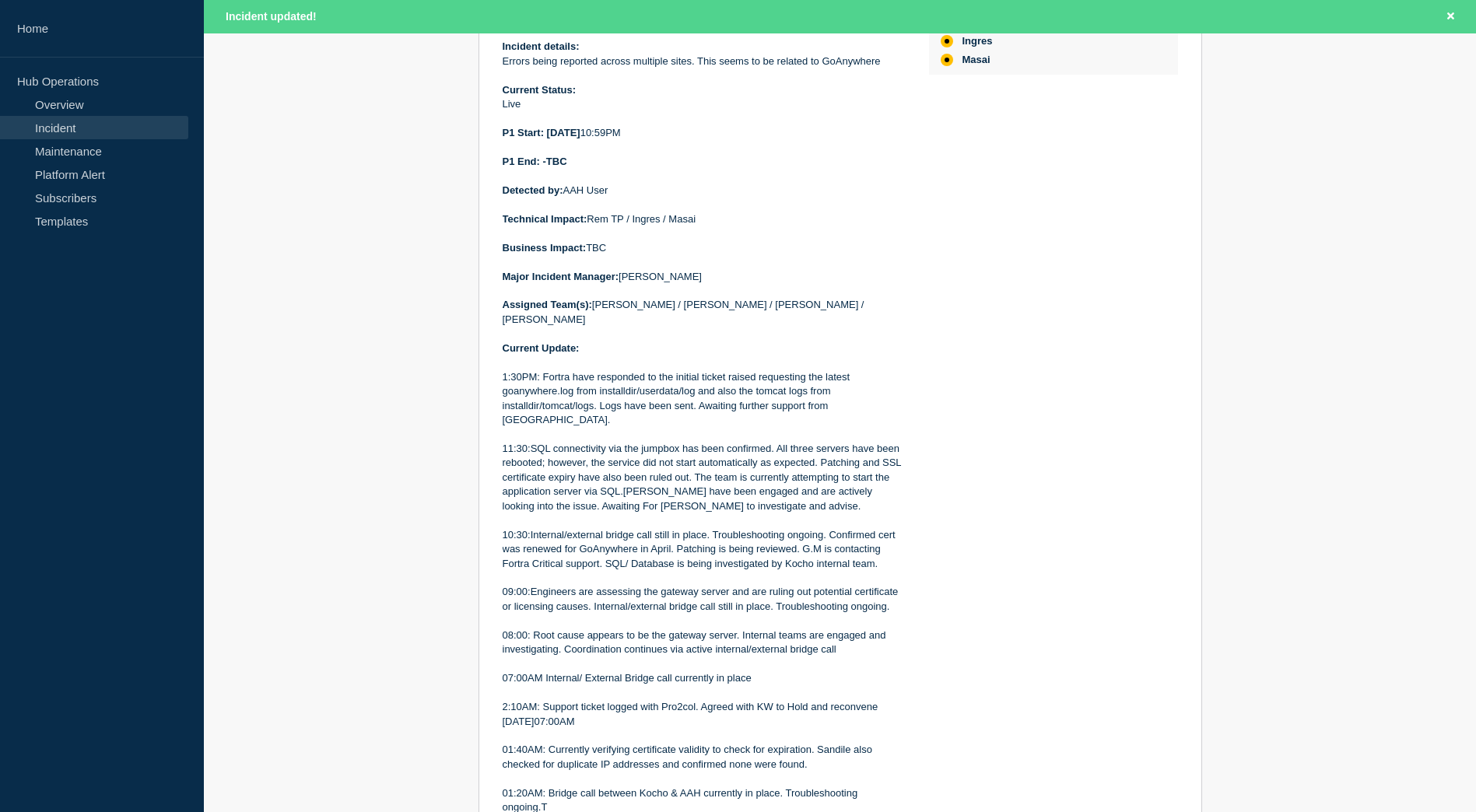
scroll to position [544, 0]
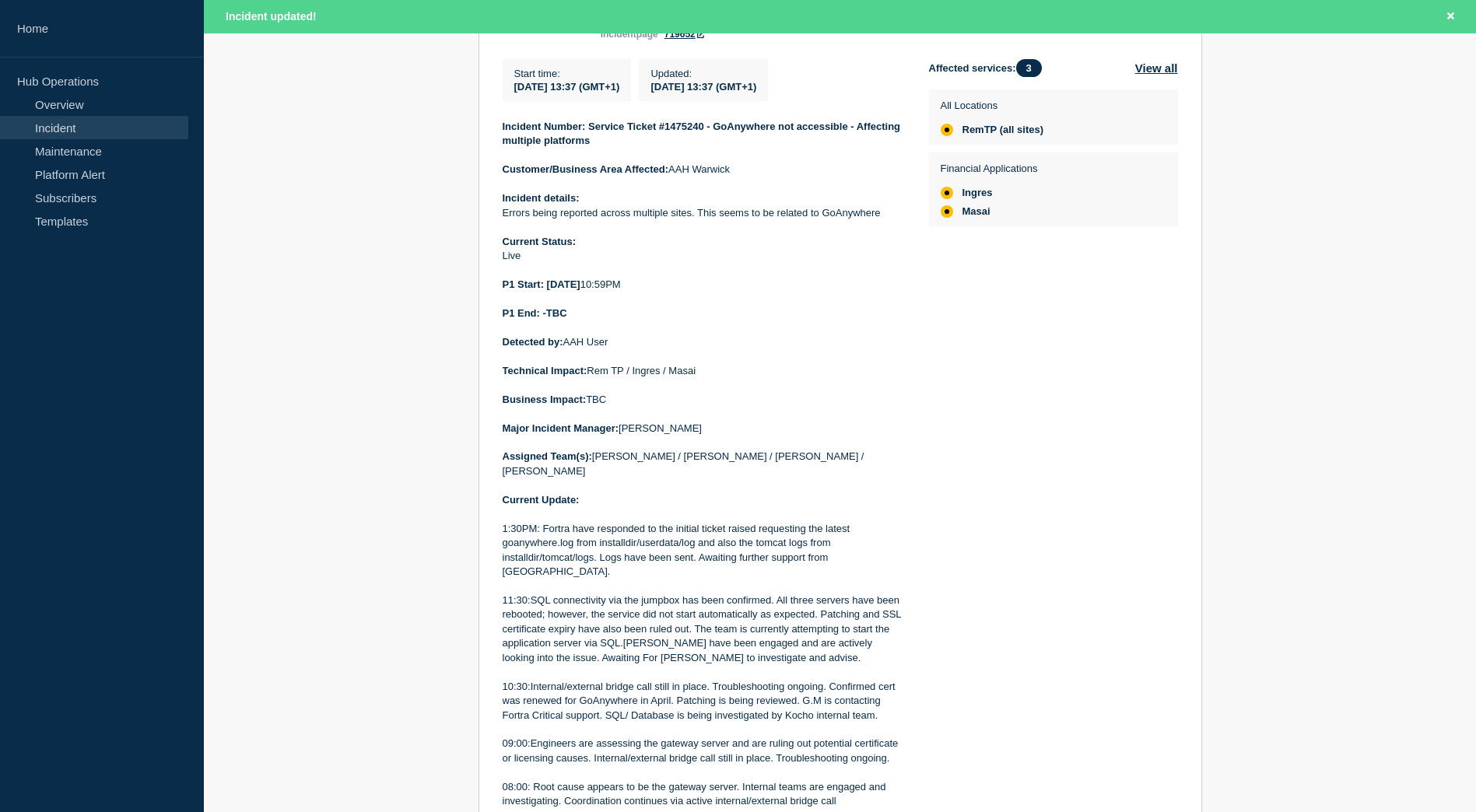
scroll to position [313, 0]
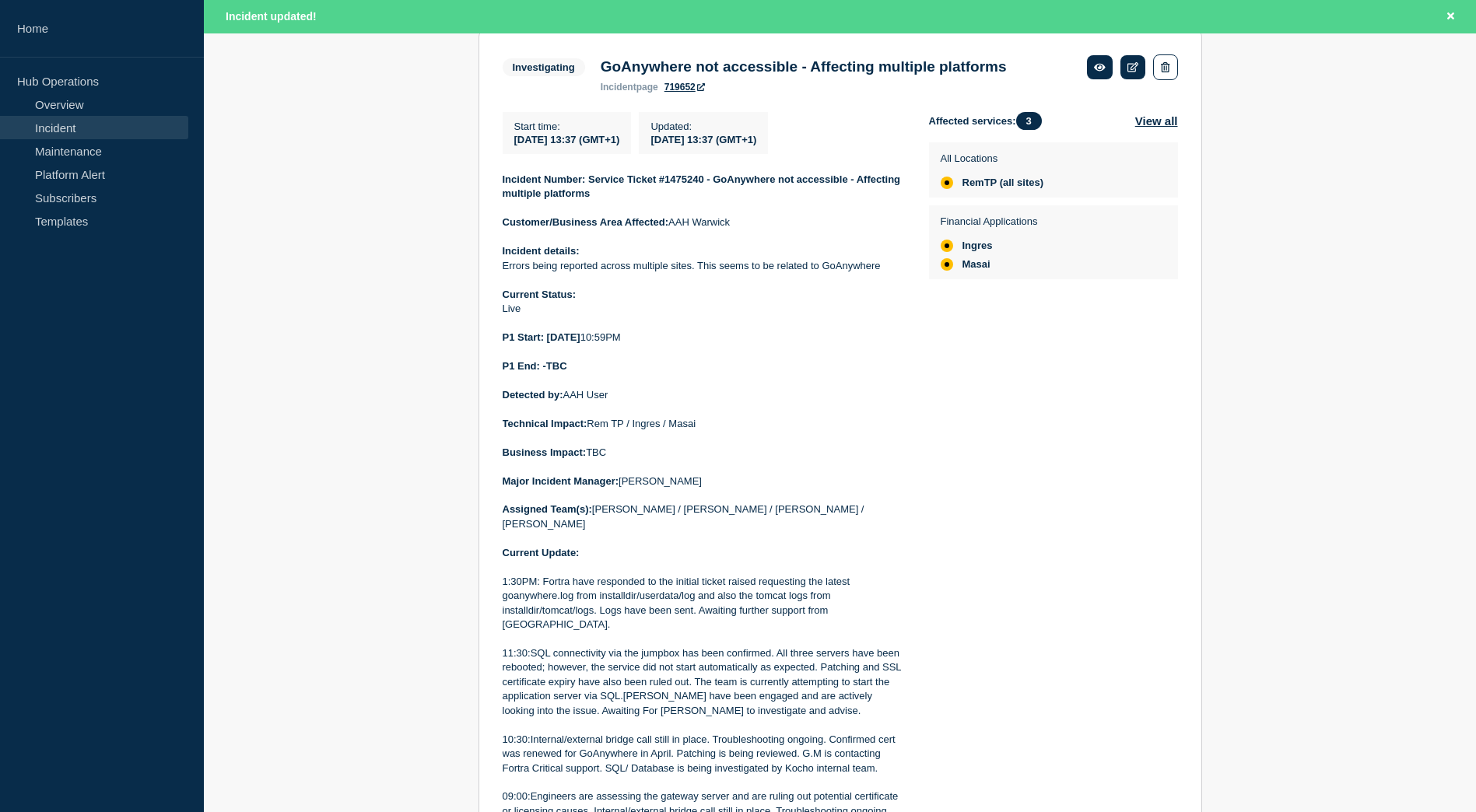
drag, startPoint x: 655, startPoint y: 481, endPoint x: 499, endPoint y: 183, distance: 336.4
click at [499, 183] on section "Investigating GoAnywhere not accessible - Affecting multiple platforms incident…" at bounding box center [840, 709] width 723 height 1358
drag, startPoint x: 499, startPoint y: 183, endPoint x: 525, endPoint y: 193, distance: 27.9
copy div "Incident Number: Service Ticket #1475240 - GoAnywhere not accessible - Affectin…"
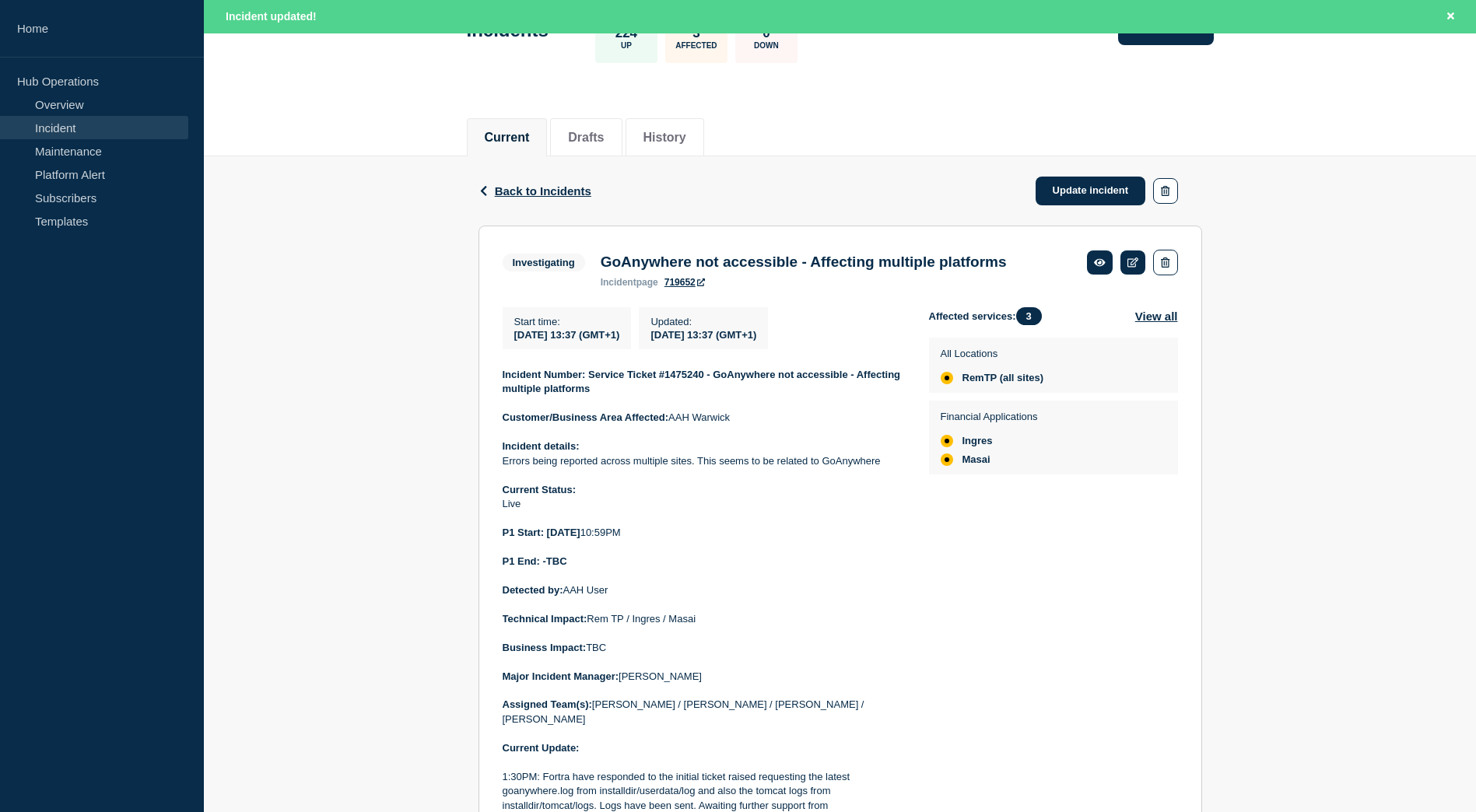
scroll to position [2, 0]
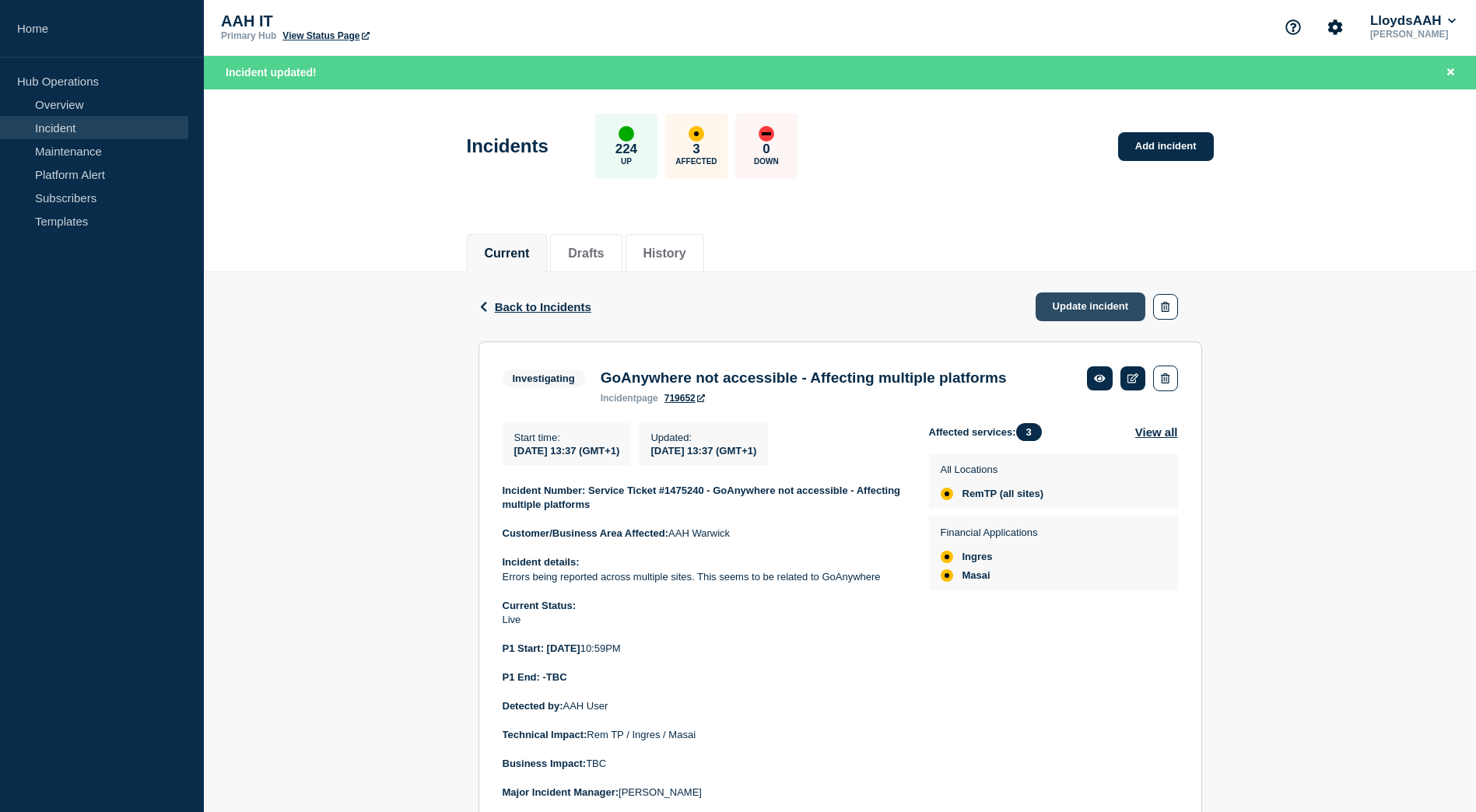
click at [1090, 303] on link "Update incident" at bounding box center [1090, 307] width 111 height 29
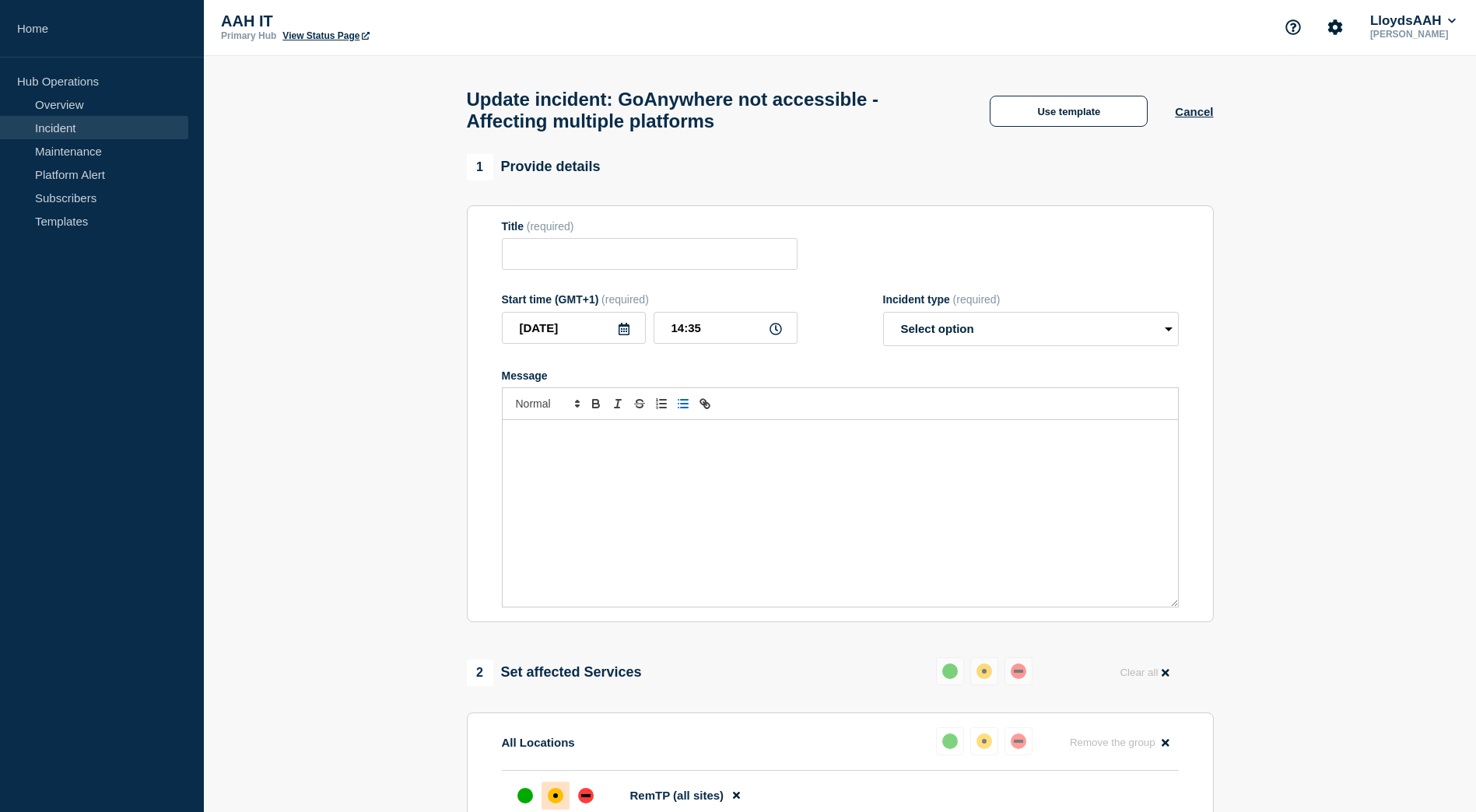
type input "GoAnywhere not accessible - Affecting multiple platforms"
drag, startPoint x: 1007, startPoint y: 328, endPoint x: 994, endPoint y: 355, distance: 30.0
click at [1007, 328] on select "Select option Investigating Identified Monitoring Resolved" at bounding box center [1031, 329] width 296 height 34
select select "investigating"
click at [883, 319] on select "Select option Investigating Identified Monitoring Resolved" at bounding box center [1031, 329] width 296 height 34
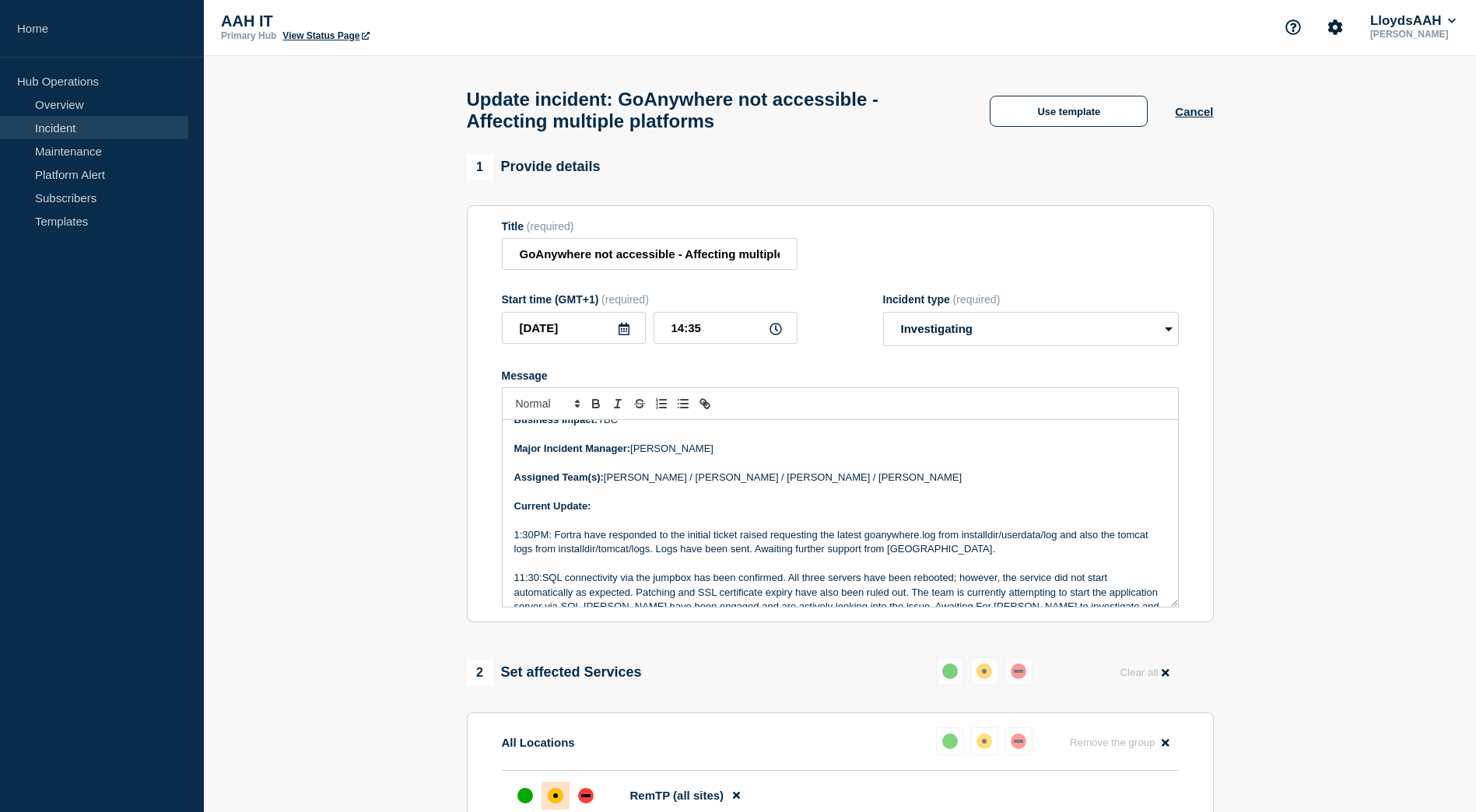
scroll to position [311, 0]
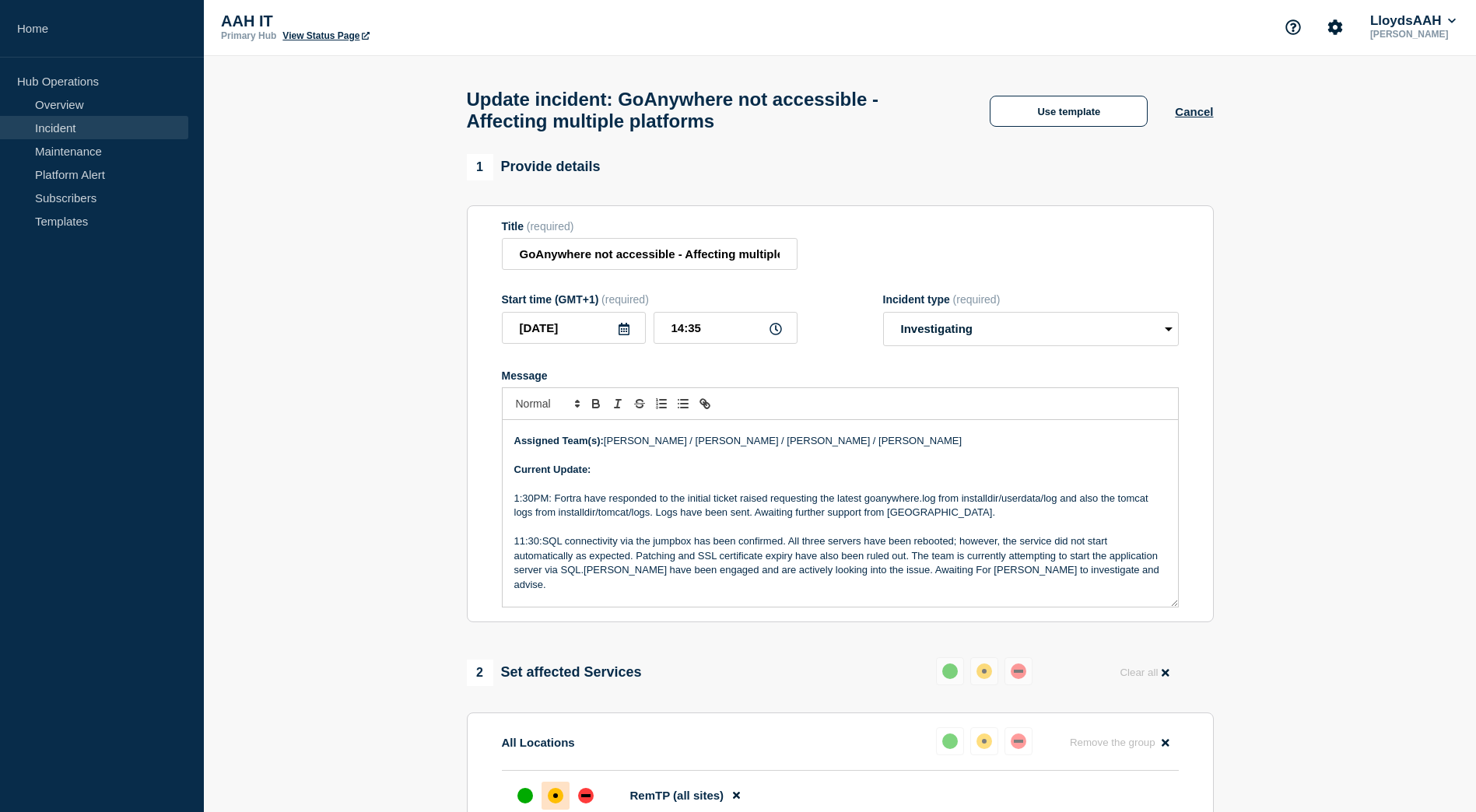
click at [710, 487] on p "Message" at bounding box center [840, 484] width 652 height 14
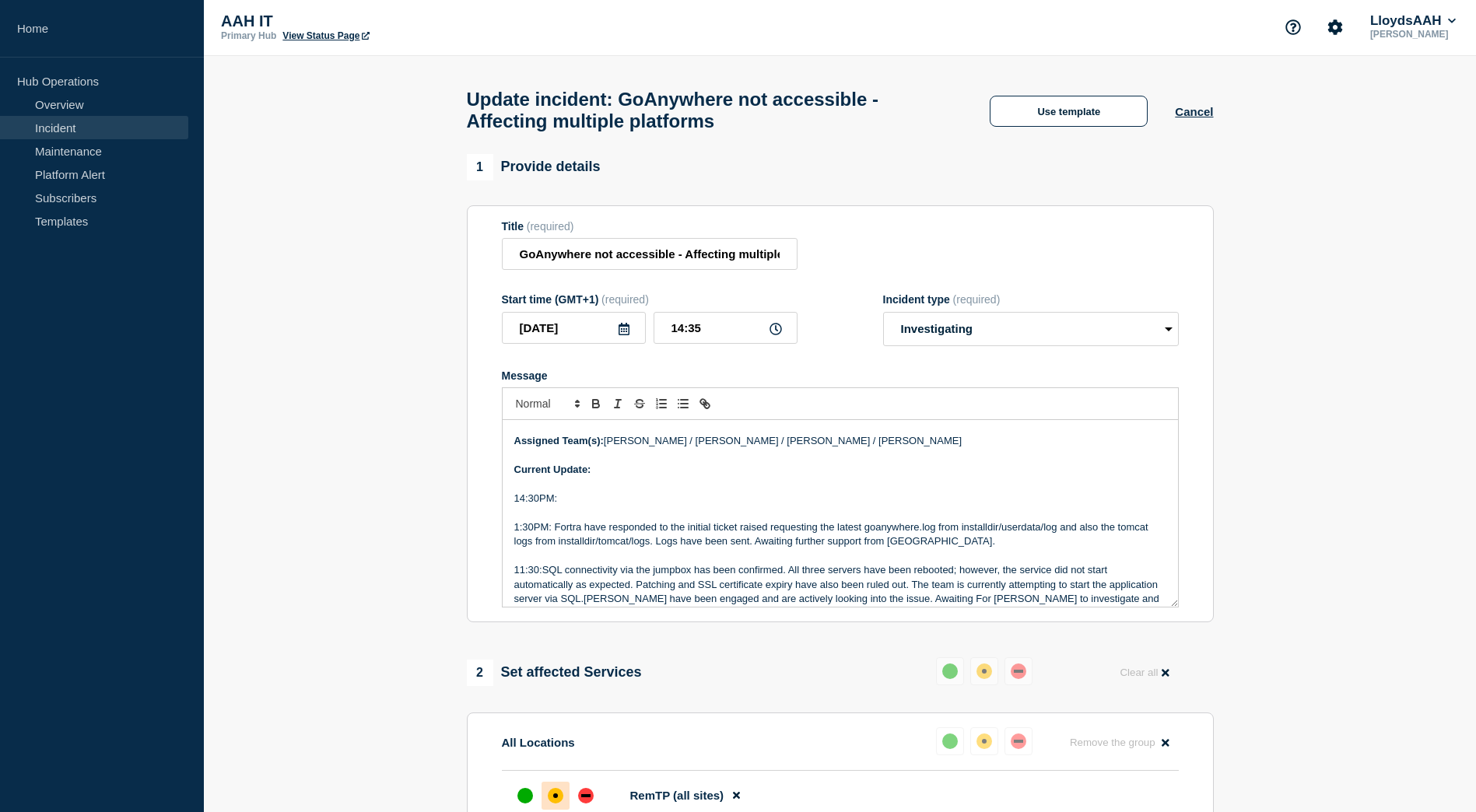
click at [604, 504] on p "14:30PM:" at bounding box center [840, 499] width 652 height 14
click at [664, 505] on p "14:30PM:" at bounding box center [840, 499] width 652 height 14
click at [653, 505] on p "14:30PM:Problem Iden" at bounding box center [840, 499] width 652 height 14
click at [679, 503] on p "14:30PM:Problem Identified-" at bounding box center [840, 499] width 652 height 14
drag, startPoint x: 659, startPoint y: 506, endPoint x: 557, endPoint y: 507, distance: 102.0
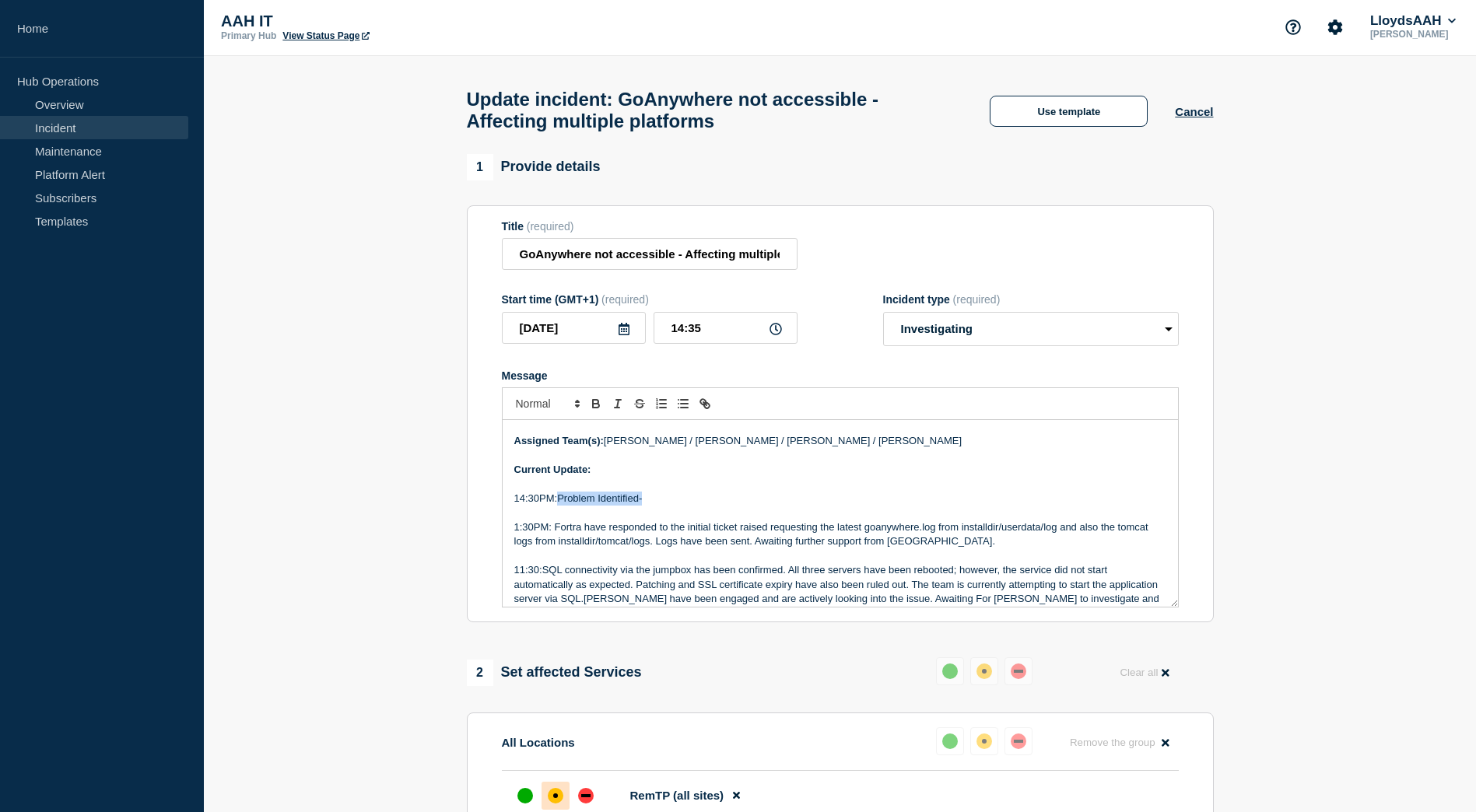
click at [557, 505] on p "14:30PM:Problem Identified-" at bounding box center [840, 499] width 652 height 14
click at [682, 505] on p "14:30PM:Team has removed the sc" at bounding box center [840, 499] width 652 height 14
click at [682, 502] on p "14:30PM:Team has removed the" at bounding box center [840, 499] width 652 height 14
click at [692, 505] on p "14:30PM:Team has removed the" at bounding box center [840, 499] width 652 height 14
drag, startPoint x: 669, startPoint y: 503, endPoint x: 556, endPoint y: 509, distance: 113.2
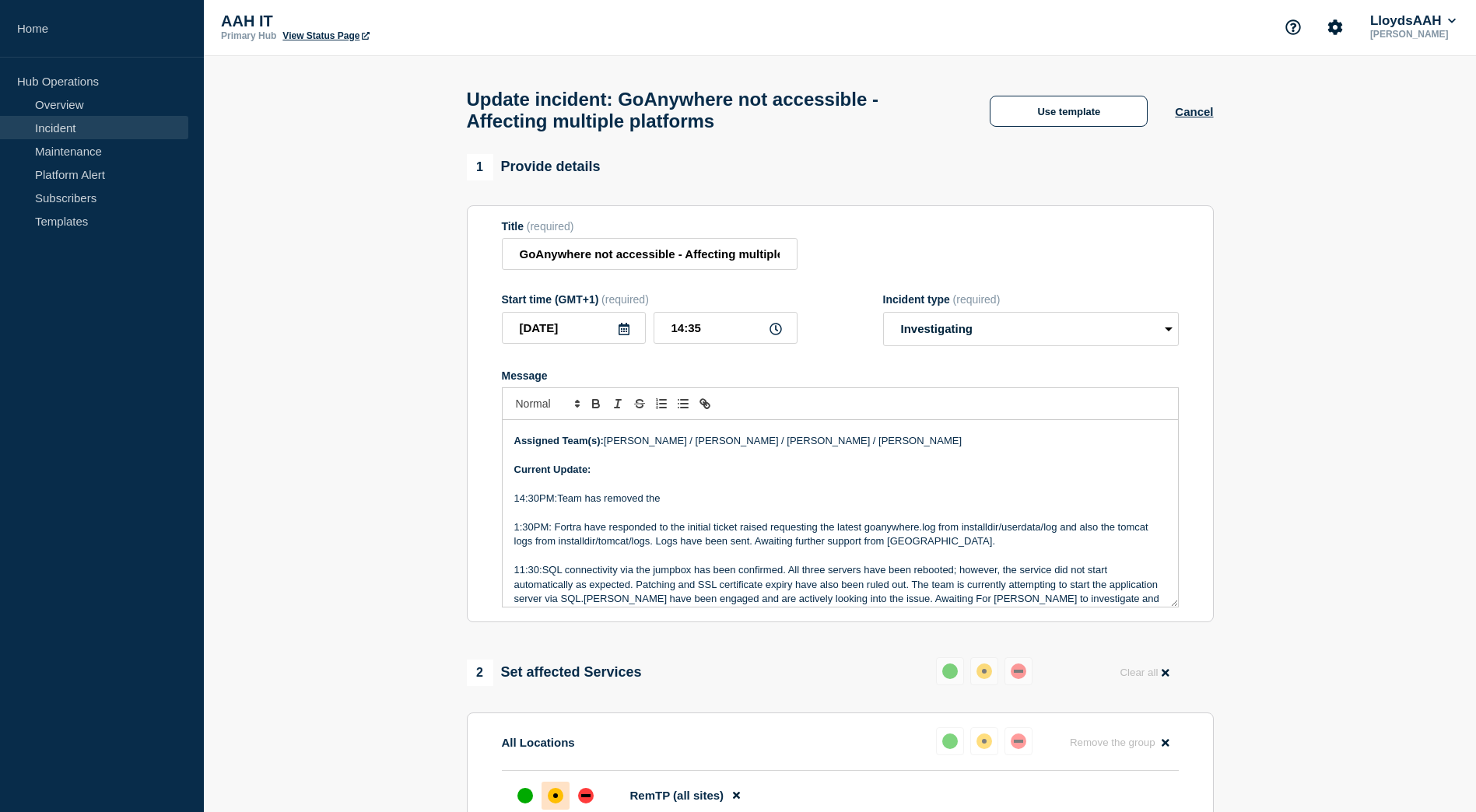
click at [556, 505] on p "14:30PM:Team has removed the" at bounding box center [840, 499] width 652 height 14
click at [765, 499] on p "14:30PM:GoA is back up and running." at bounding box center [840, 499] width 652 height 14
click at [700, 504] on p "14:30PM:GoA is back up and running." at bounding box center [840, 499] width 652 height 14
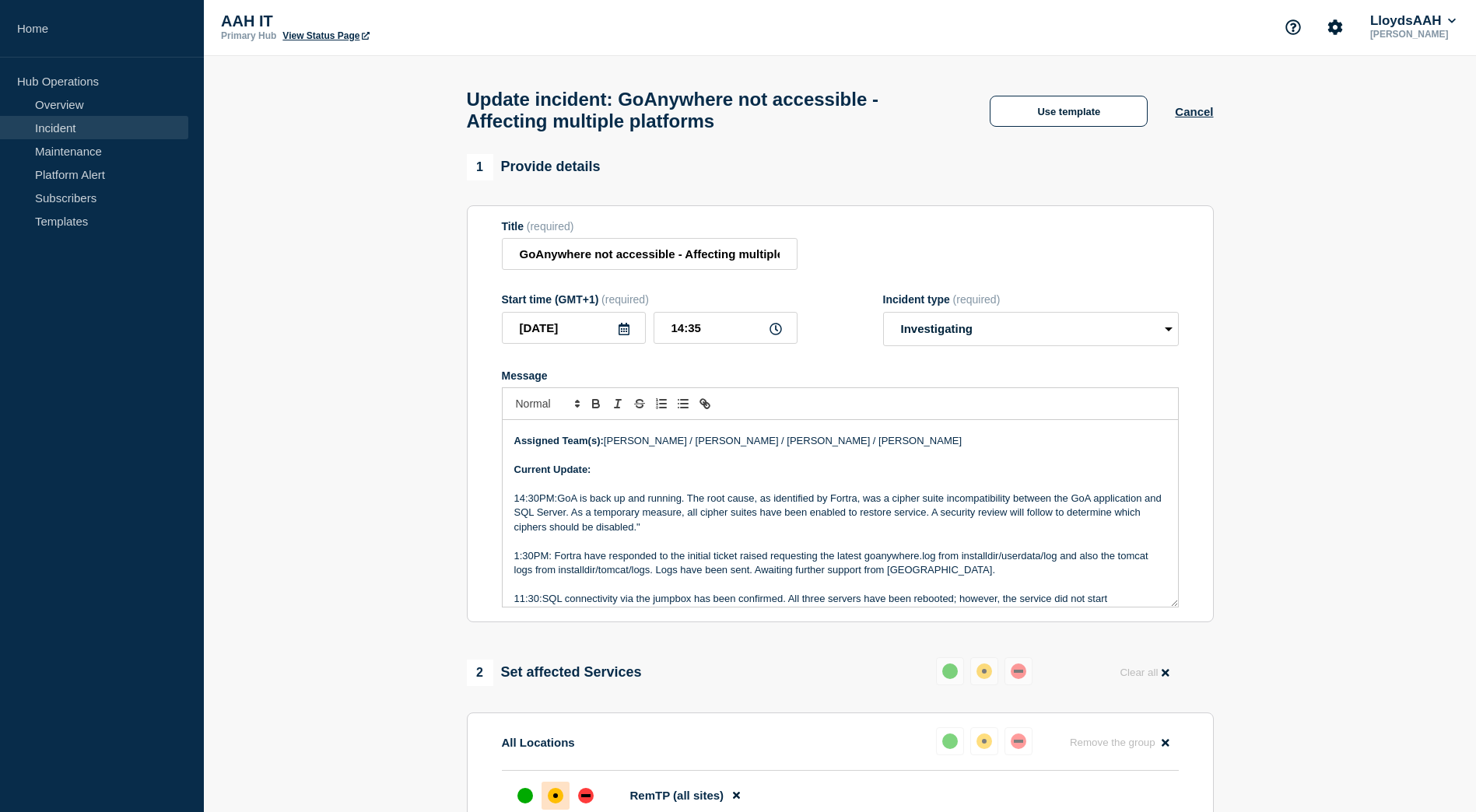
click at [718, 515] on p "14:30PM:GoA is back up and running. The root cause, as identified by Fortra, wa…" at bounding box center [840, 513] width 652 height 43
drag, startPoint x: 890, startPoint y: 527, endPoint x: 851, endPoint y: 548, distance: 44.3
click at [867, 545] on div "Incident Number: Service Ticket #1475240 - GoAnywhere not accessible - Affectin…" at bounding box center [840, 513] width 675 height 187
click at [772, 528] on p "14:30PM:GoA is back up and running. The root cause, as identified by Fortra, wa…" at bounding box center [840, 513] width 652 height 43
click at [901, 521] on p "14:30PM:GoA is back up and running. The root cause, as identified by Fortra, wa…" at bounding box center [840, 513] width 652 height 43
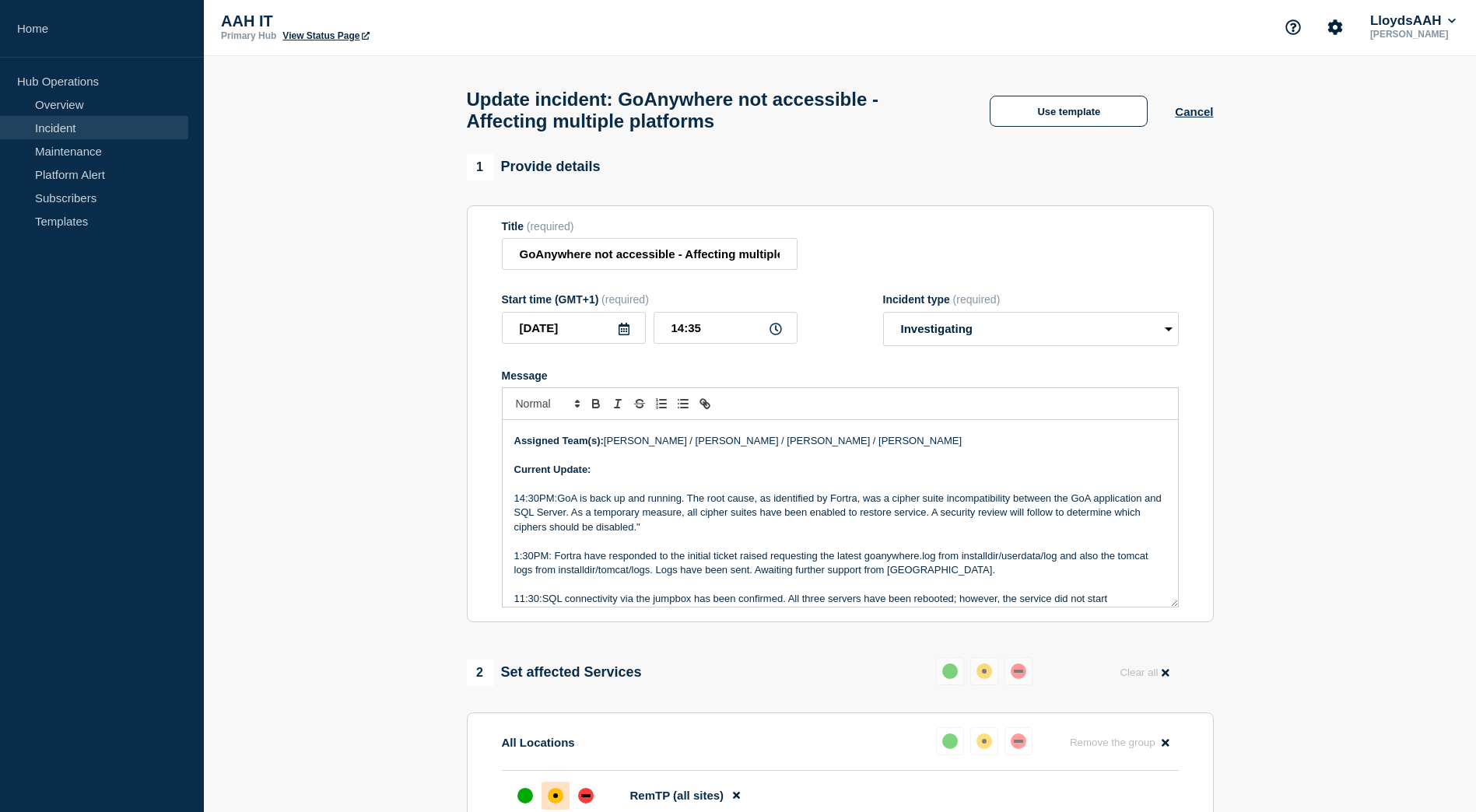
click at [684, 534] on p "14:30PM:GoA is back up and running. The root cause, as identified by Fortra, wa…" at bounding box center [840, 513] width 652 height 43
drag, startPoint x: 861, startPoint y: 507, endPoint x: 754, endPoint y: 504, distance: 107.0
click at [754, 504] on p "14:30PM:GoA is back up and running. The root cause, as identified by Fortra, wa…" at bounding box center [840, 513] width 652 height 43
click at [582, 531] on p "14:30PM:GoA is back up and running. The root cause was a cipher suite incompati…" at bounding box center [840, 513] width 652 height 43
drag, startPoint x: 895, startPoint y: 531, endPoint x: 850, endPoint y: 525, distance: 45.4
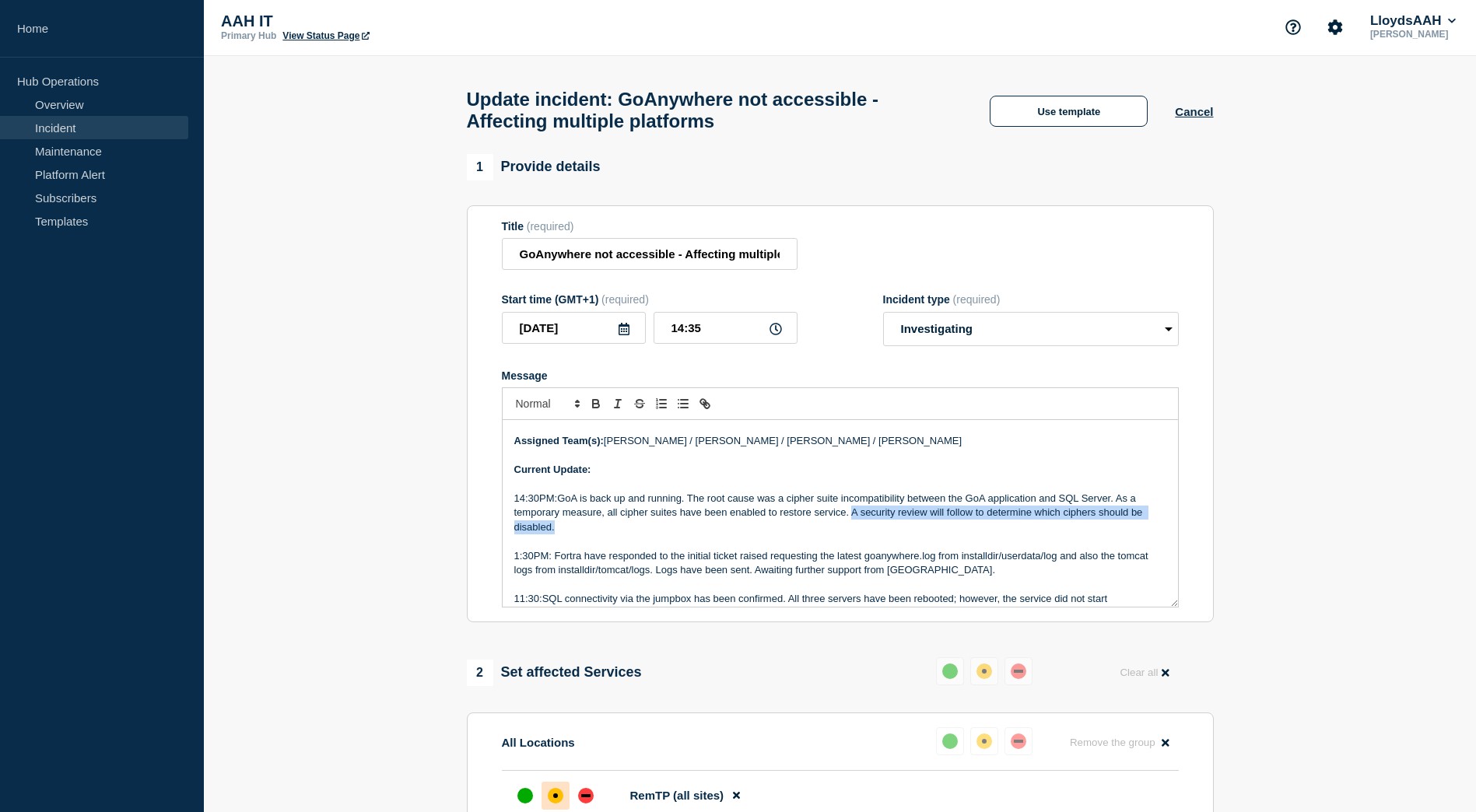
click at [850, 525] on p "14:30PM:GoA is back up and running. The root cause was a cipher suite incompati…" at bounding box center [840, 513] width 652 height 43
click at [1050, 513] on p "14:30PM:GoA is back up and running. The root cause was a cipher suite incompati…" at bounding box center [840, 506] width 652 height 29
click at [1028, 521] on p "14:30PM:GoA is back up and running. The root cause was a cipher suite incompati…" at bounding box center [840, 506] width 652 height 29
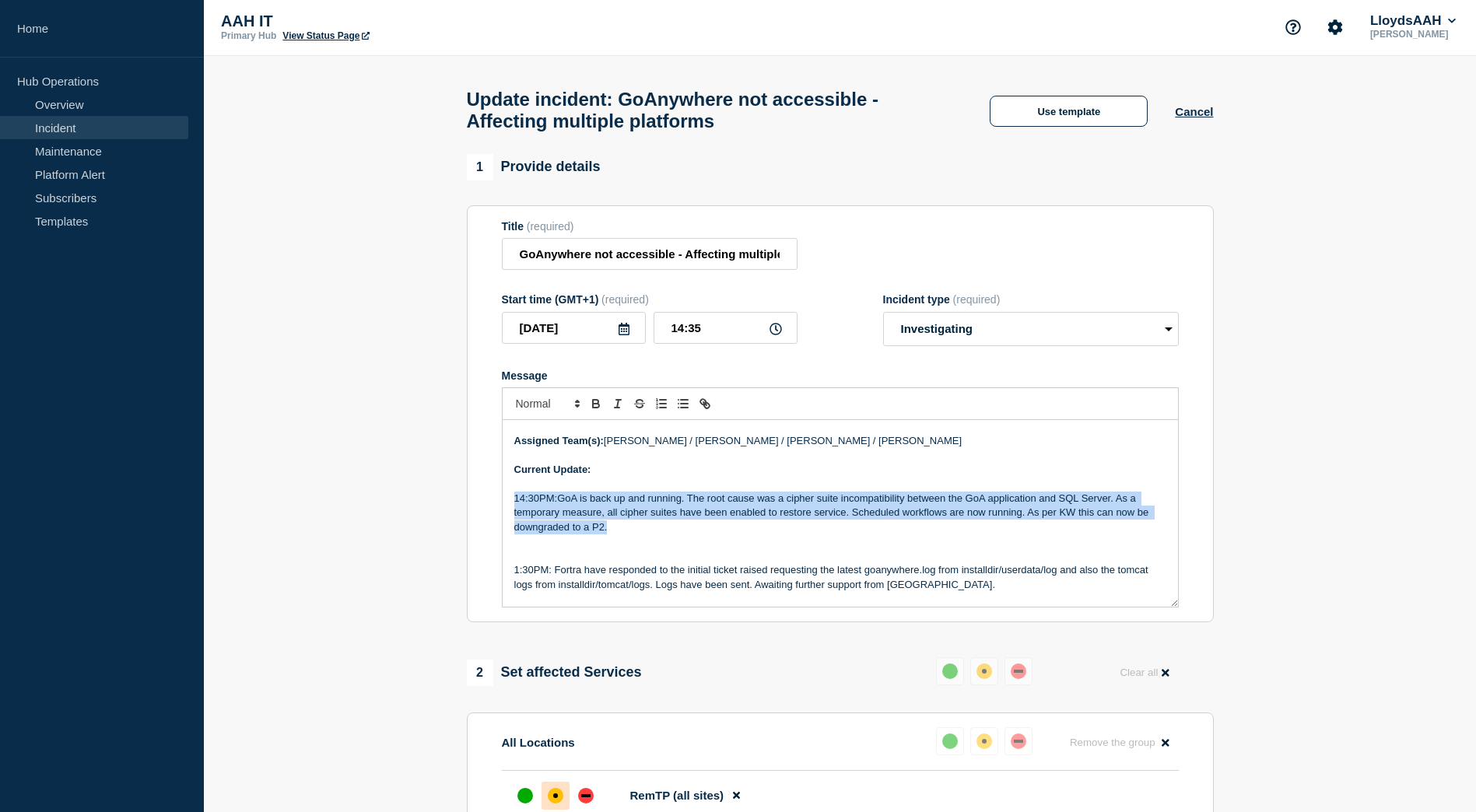
drag, startPoint x: 744, startPoint y: 533, endPoint x: 516, endPoint y: 508, distance: 229.4
click at [512, 508] on div "Incident Number: Service Ticket #1475240 - GoAnywhere not accessible - Affectin…" at bounding box center [840, 513] width 675 height 187
copy p "14:30PM:GoA is back up and running. The root cause was a cipher suite incompati…"
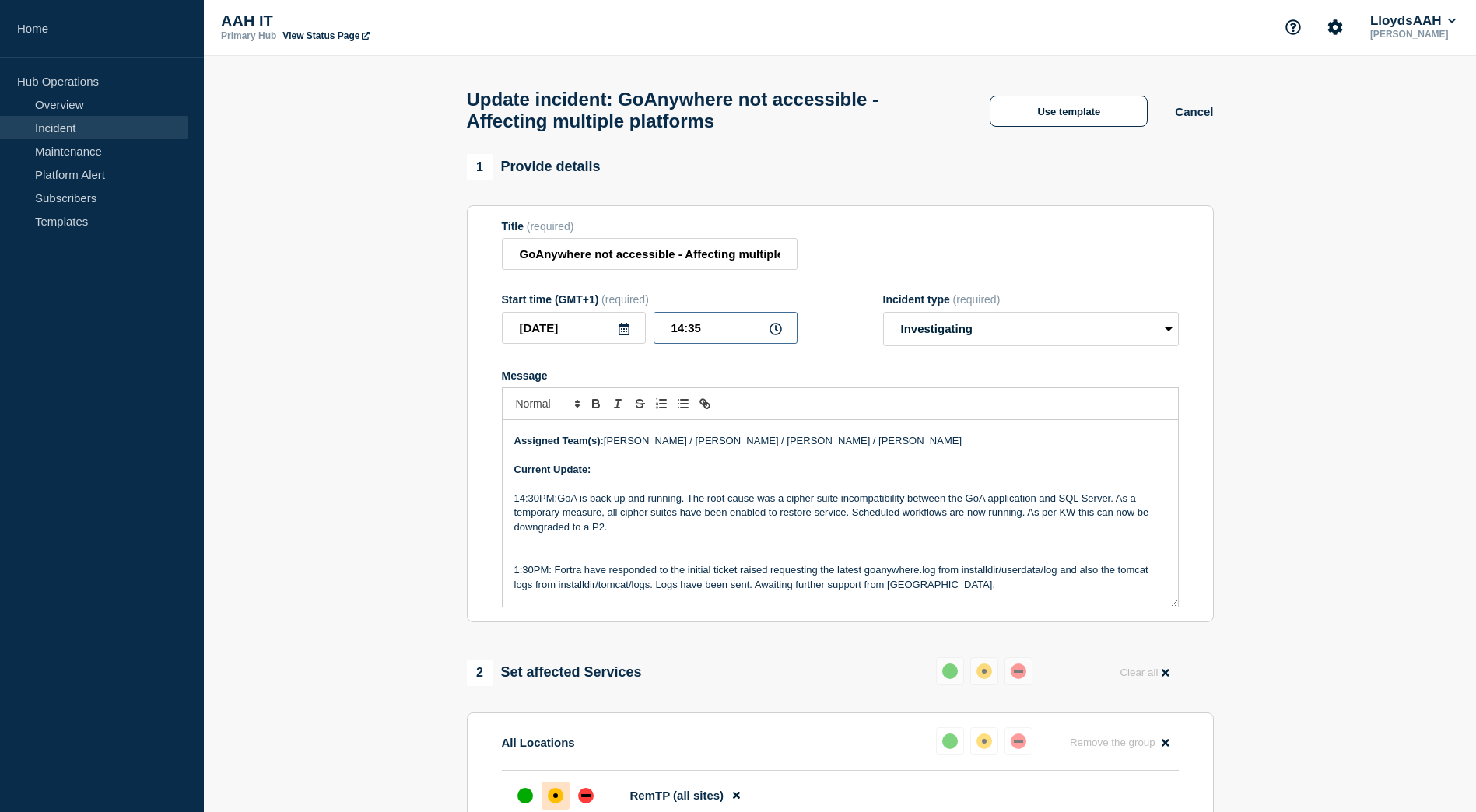
click at [707, 343] on input "14:35" at bounding box center [725, 327] width 144 height 31
type input "14:41"
click at [1039, 341] on select "Select option Investigating Identified Monitoring Resolved" at bounding box center [1031, 329] width 296 height 34
select select "resolved"
click at [883, 319] on select "Select option Investigating Identified Monitoring Resolved" at bounding box center [1031, 329] width 296 height 34
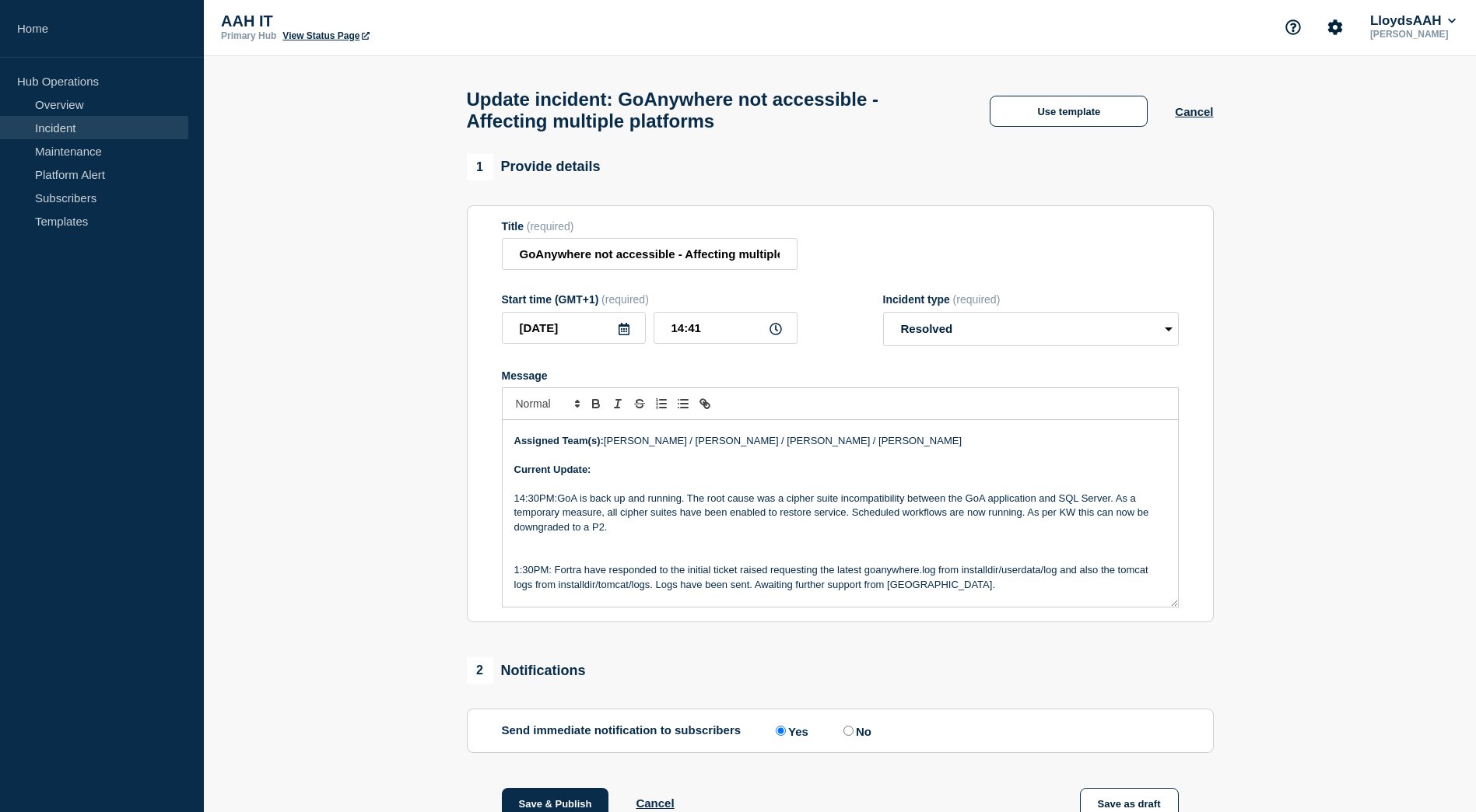
drag, startPoint x: 1255, startPoint y: 372, endPoint x: 1154, endPoint y: 373, distance: 101.0
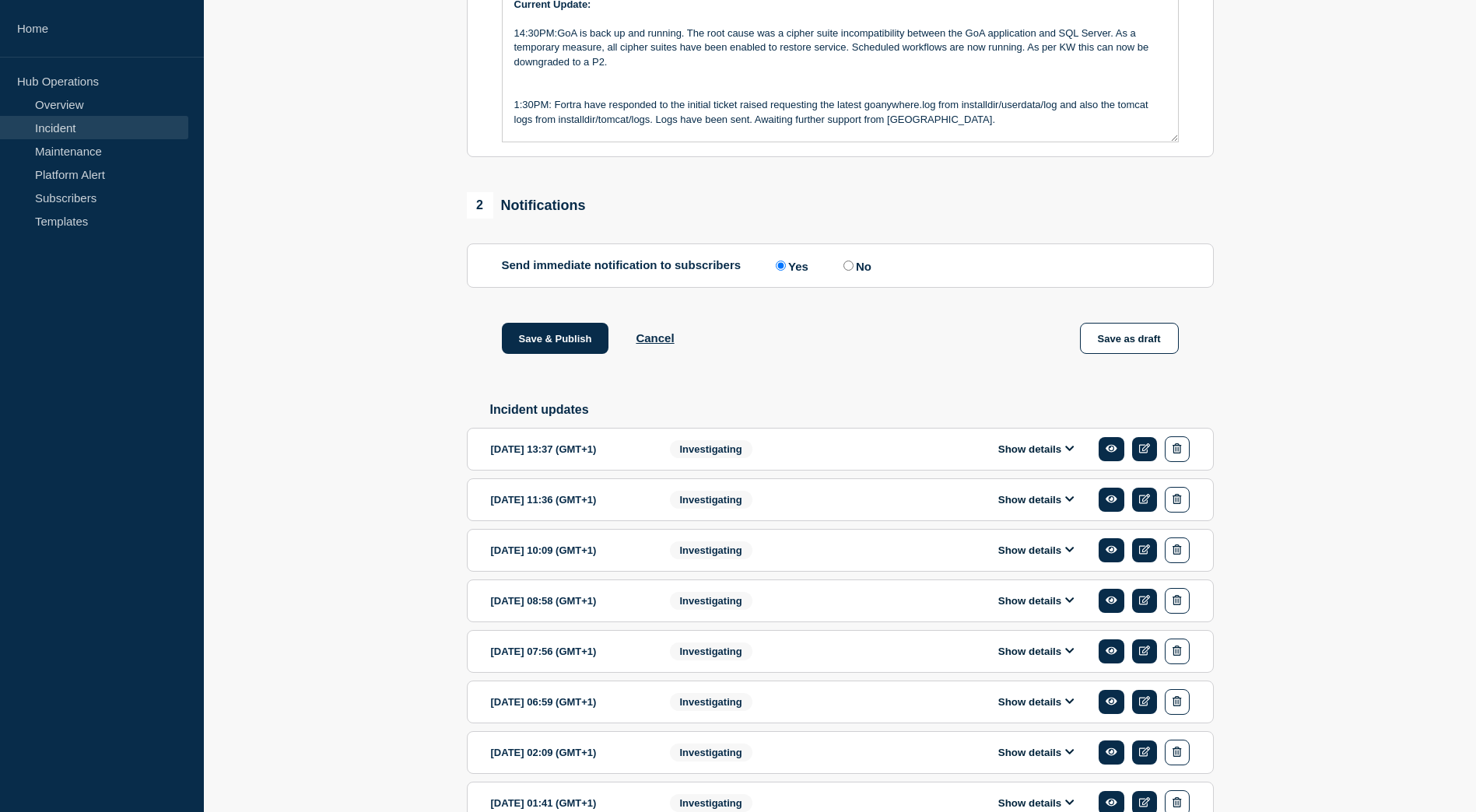
scroll to position [451, 0]
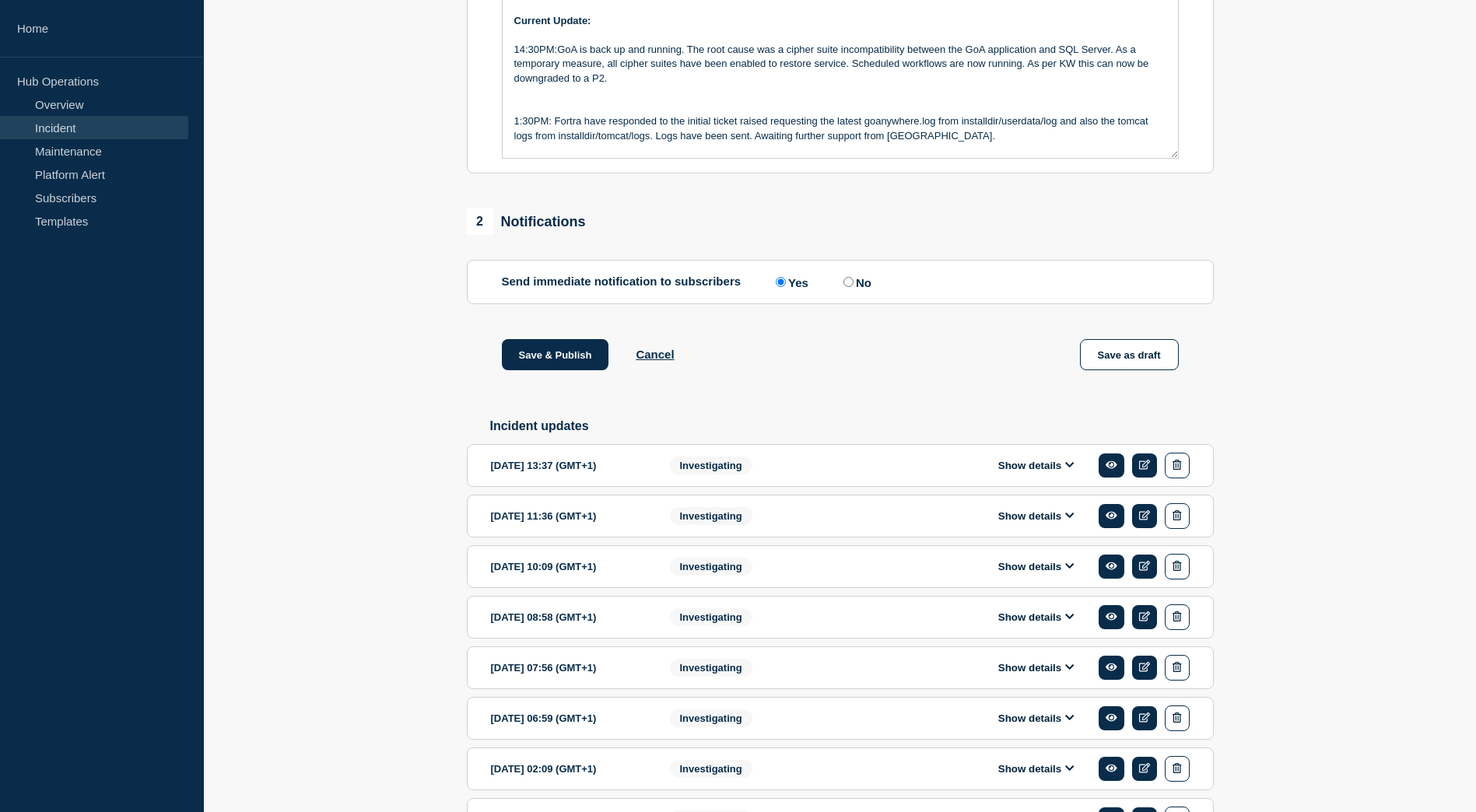
drag, startPoint x: 577, startPoint y: 365, endPoint x: 364, endPoint y: 396, distance: 215.2
click at [364, 396] on section "1 Provide details Title (required) GoAnywhere not accessible - Affecting multip…" at bounding box center [840, 474] width 1272 height 1539
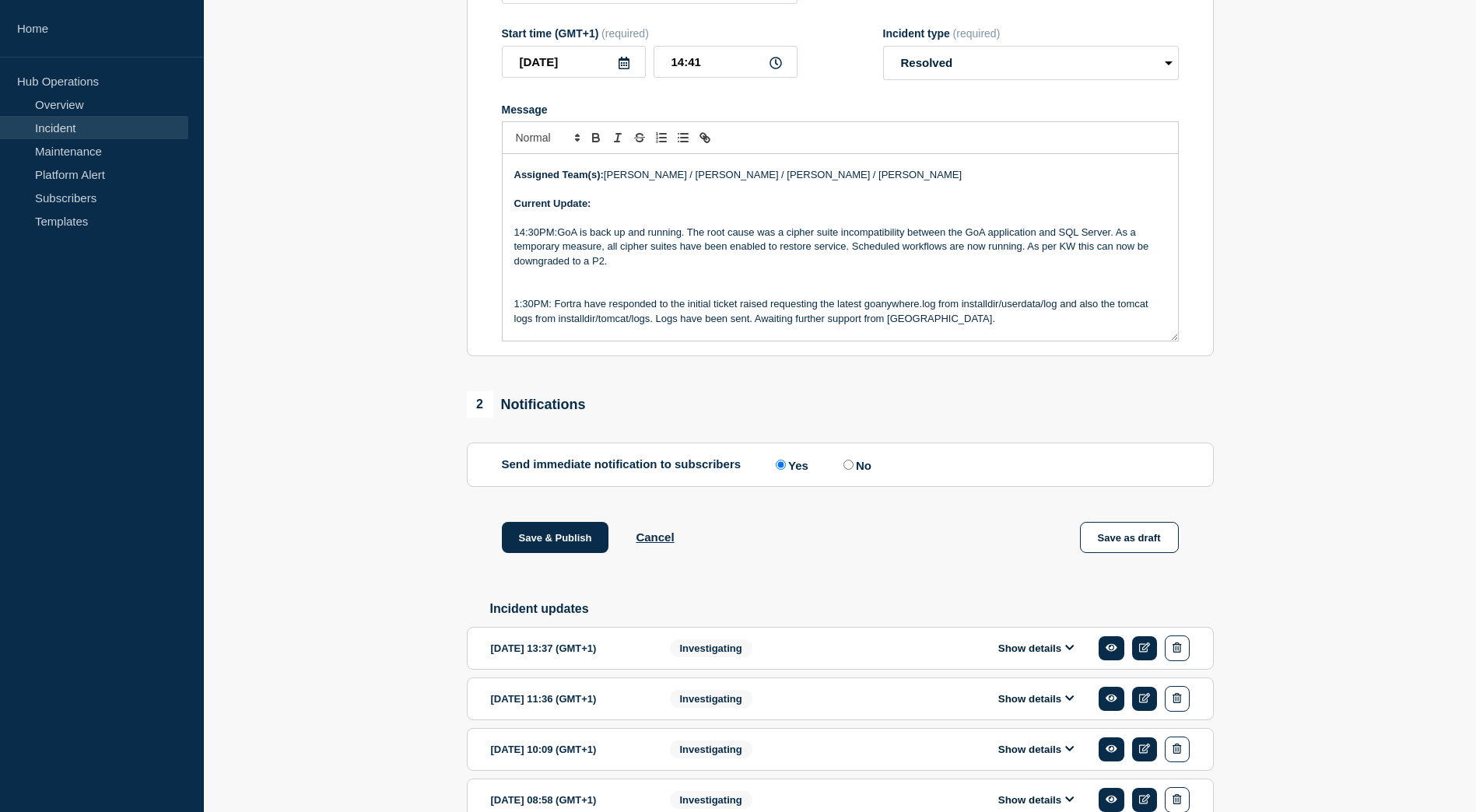
scroll to position [217, 0]
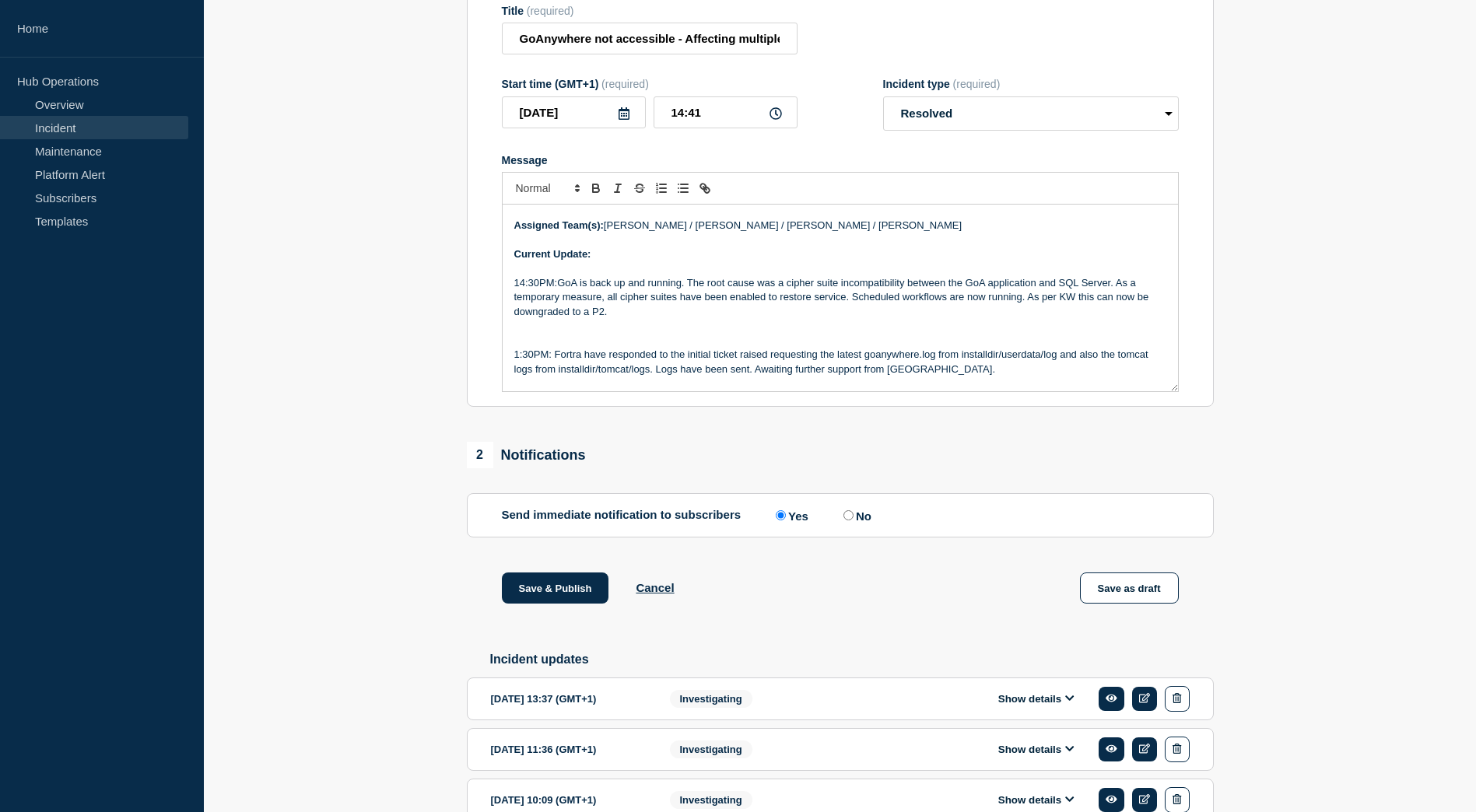
click at [744, 303] on p "14:30PM:GoA is back up and running. The root cause was a cipher suite incompati…" at bounding box center [840, 298] width 652 height 43
click at [697, 298] on p "14:30PM:GoA is back up and running. The root cause was a cipher suite incompati…" at bounding box center [840, 298] width 652 height 43
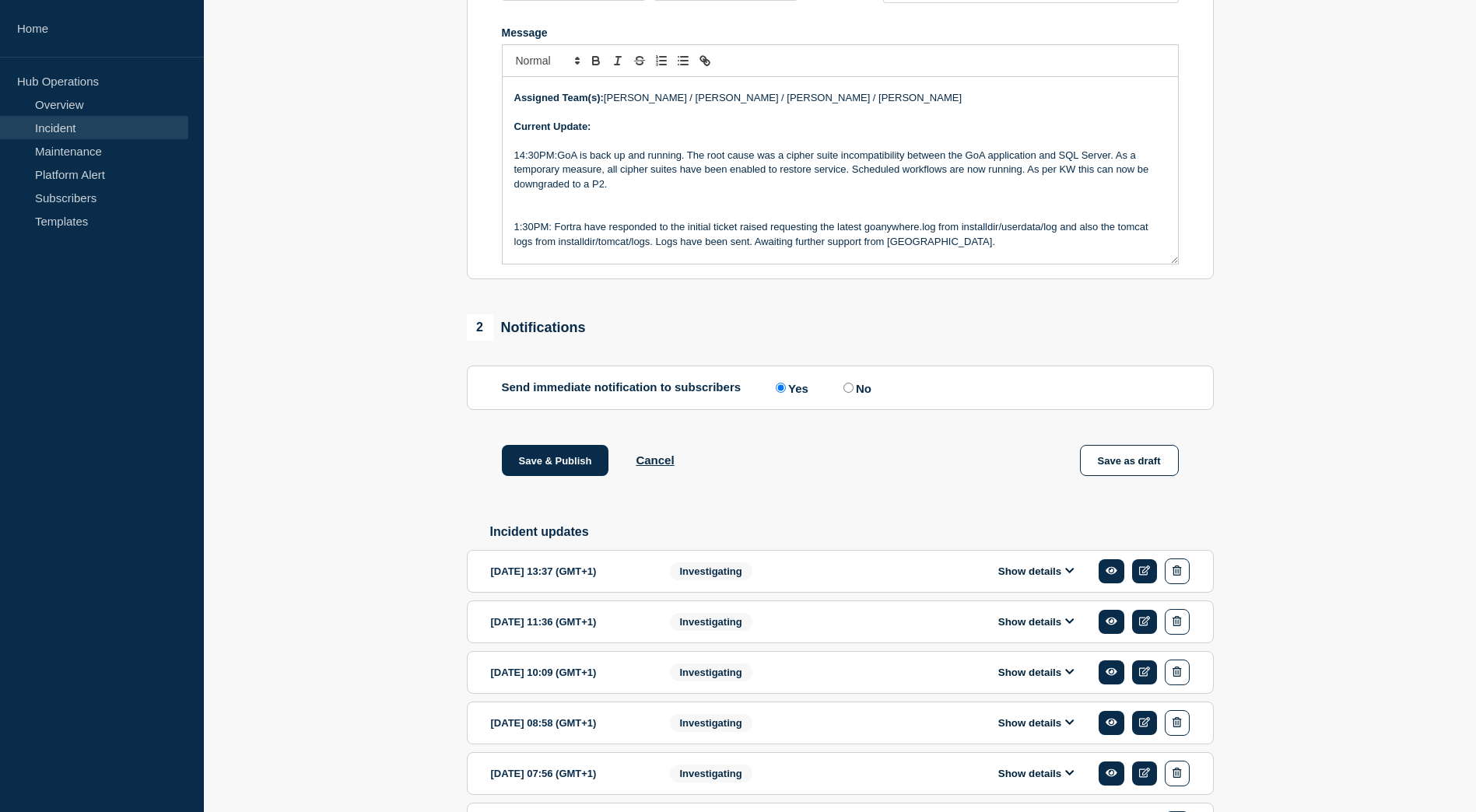
scroll to position [372, 0]
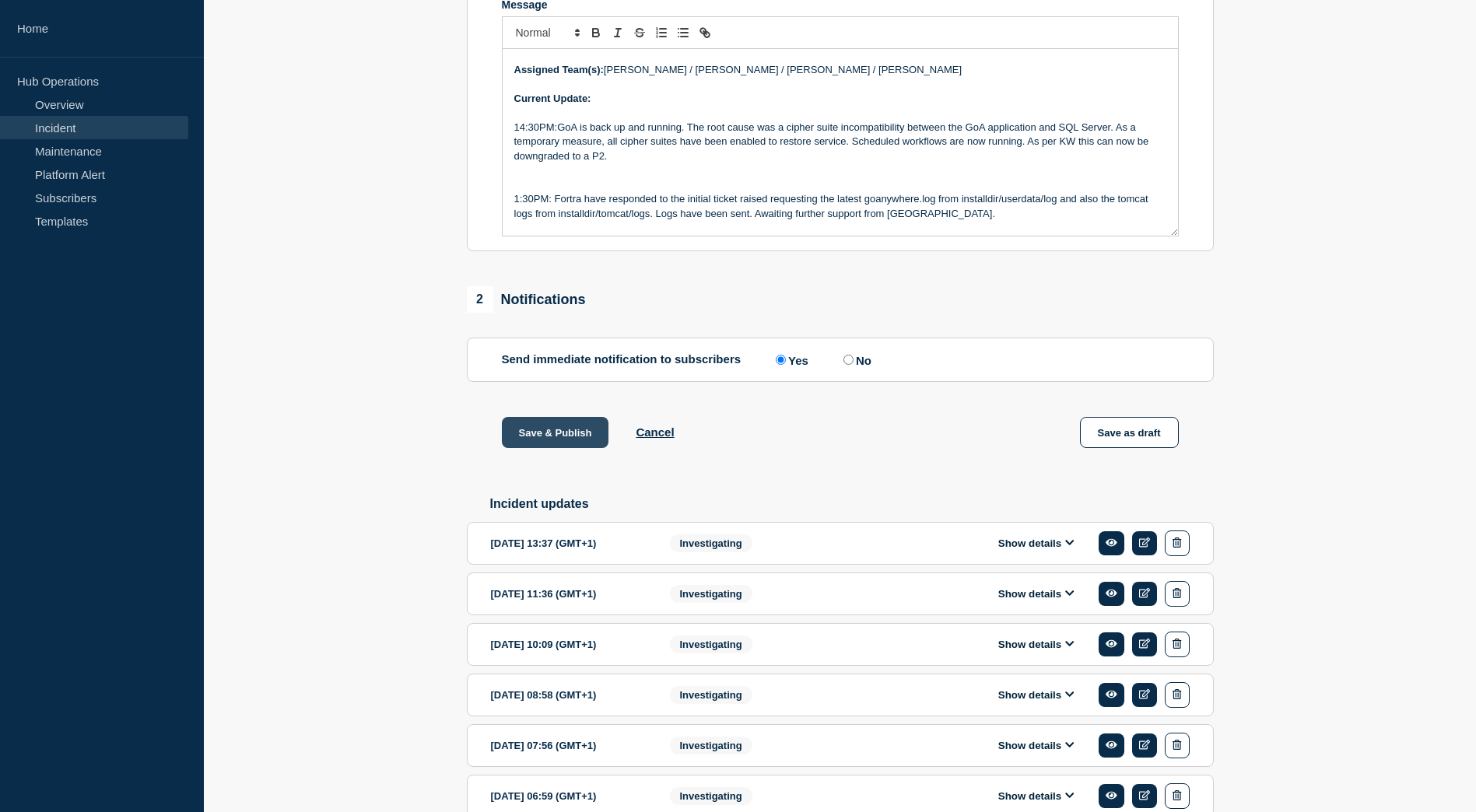
click at [575, 435] on button "Save & Publish" at bounding box center [555, 433] width 107 height 31
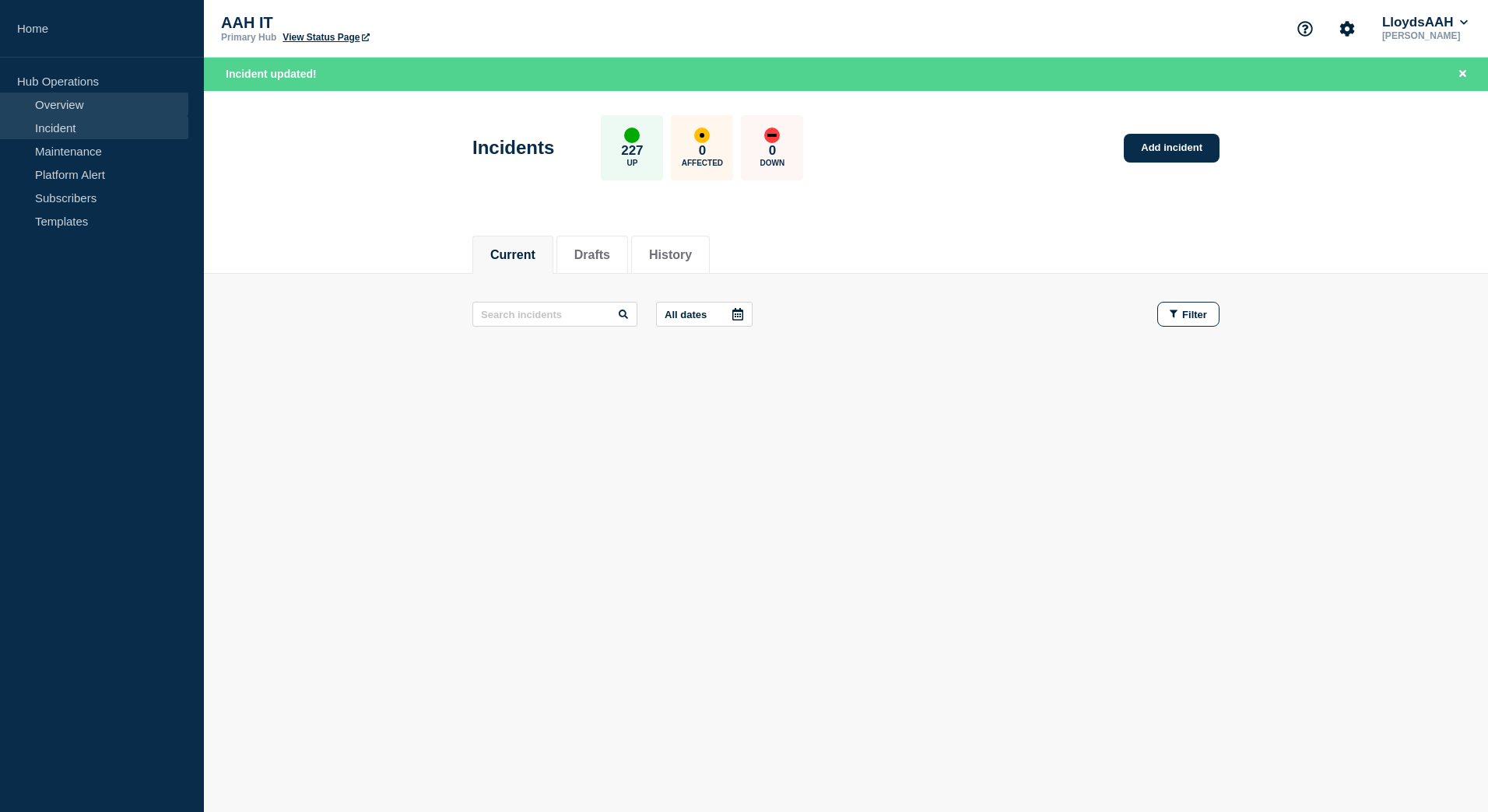
click at [76, 101] on link "Overview" at bounding box center [94, 104] width 188 height 23
